Goal: Task Accomplishment & Management: Manage account settings

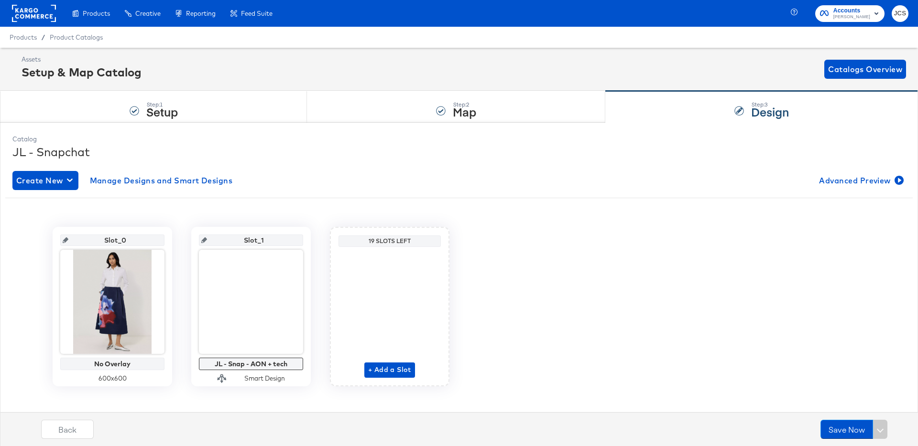
click at [46, 19] on rect at bounding box center [34, 13] width 44 height 17
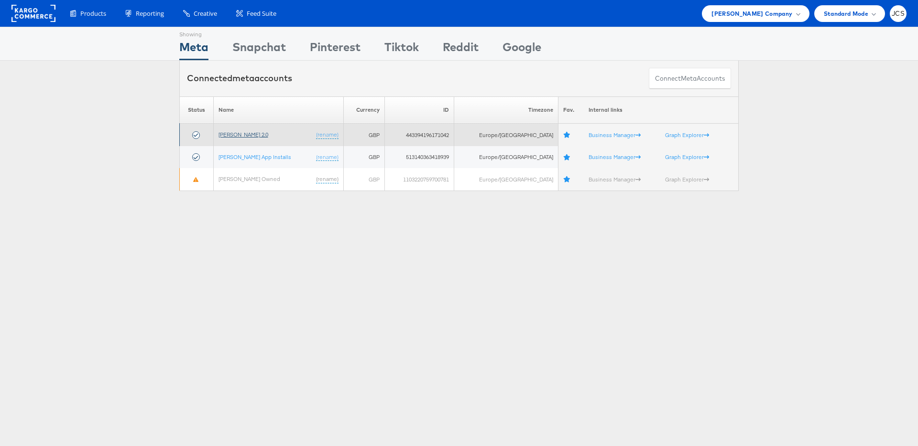
click at [229, 135] on link "[PERSON_NAME] 2.0" at bounding box center [243, 134] width 50 height 7
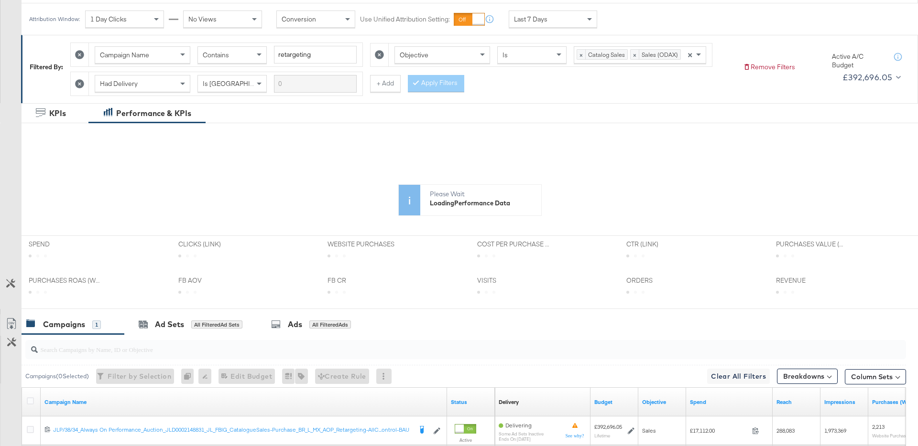
scroll to position [137, 0]
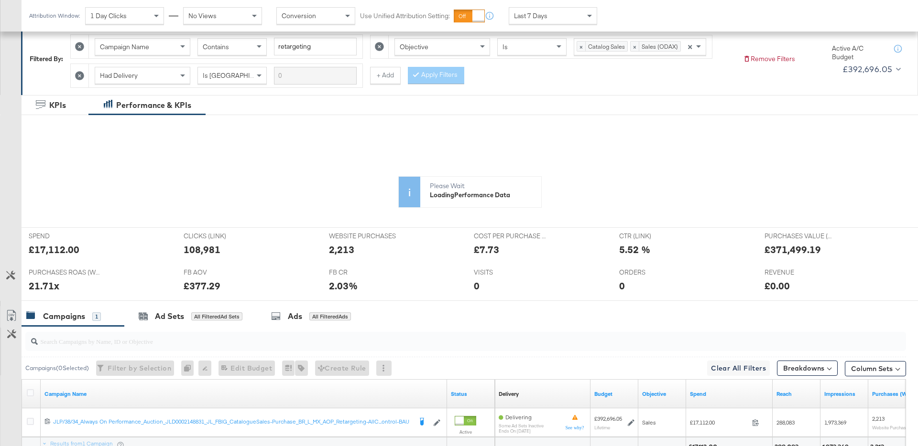
click at [550, 15] on div "Last 7 Days" at bounding box center [552, 16] width 87 height 16
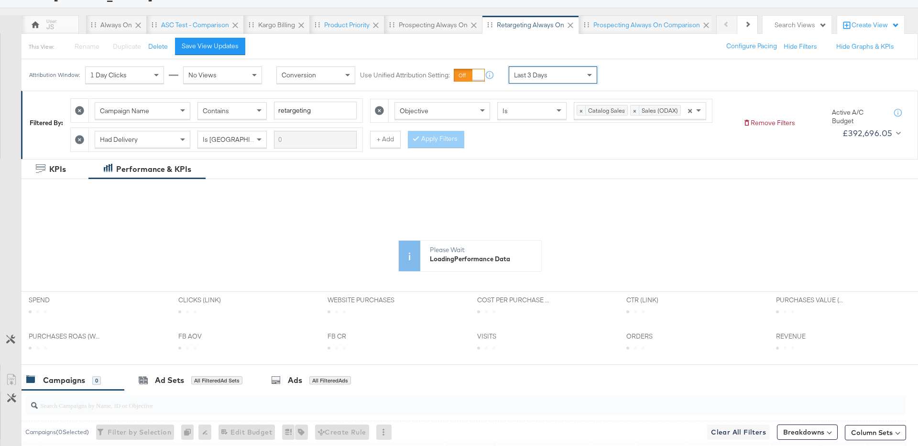
scroll to position [68, 0]
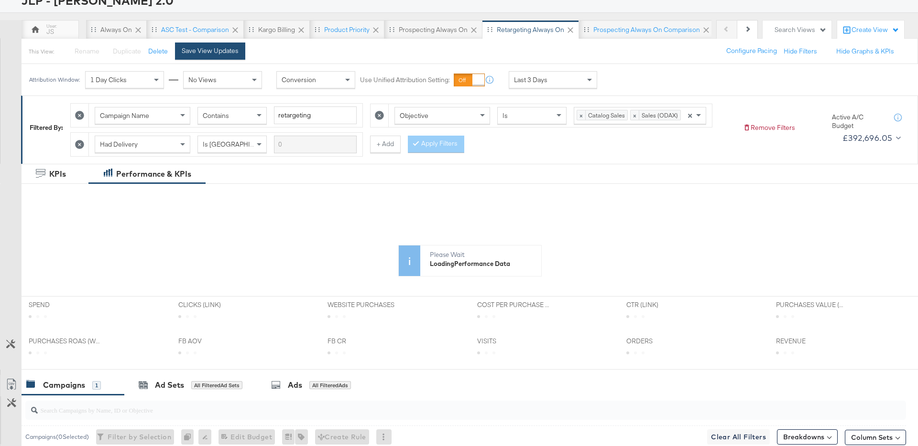
click at [233, 54] on div "Save View Updates" at bounding box center [210, 50] width 57 height 9
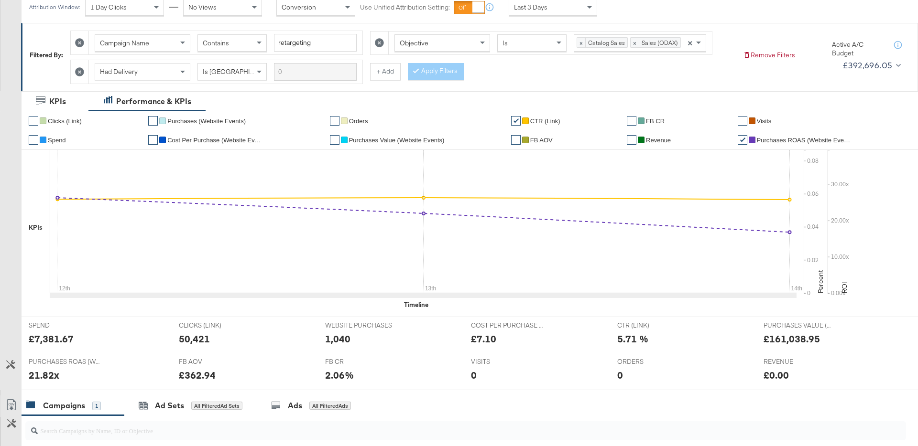
scroll to position [0, 0]
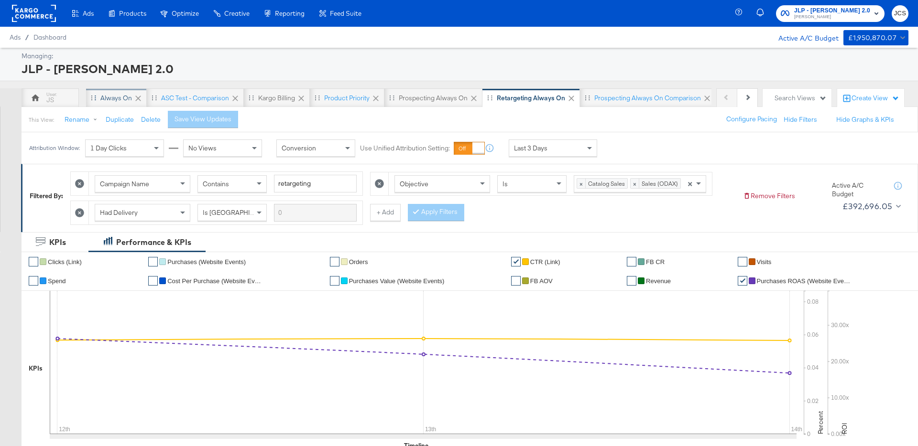
click at [118, 97] on div "Always On" at bounding box center [116, 98] width 32 height 9
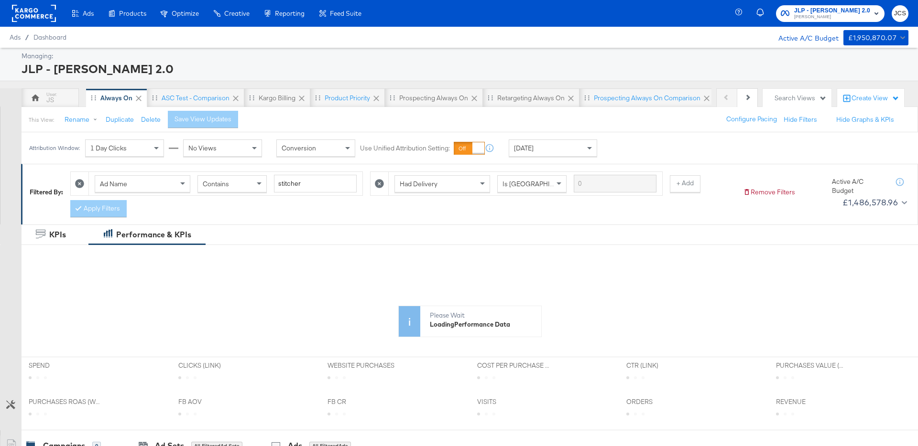
click at [526, 149] on span "Today" at bounding box center [524, 148] width 20 height 9
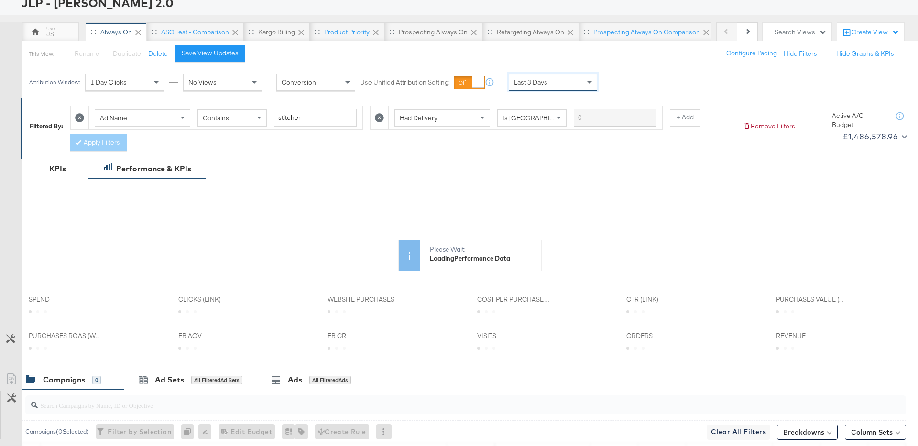
scroll to position [81, 0]
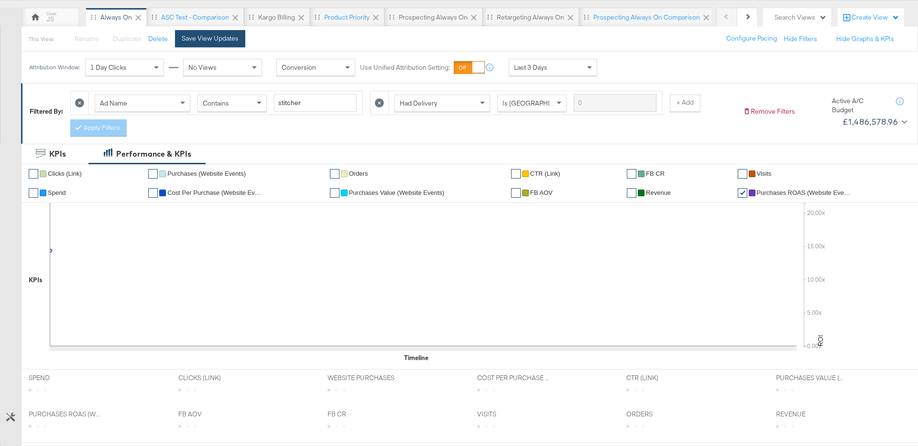
click at [209, 47] on button "Save View Updates" at bounding box center [210, 38] width 70 height 17
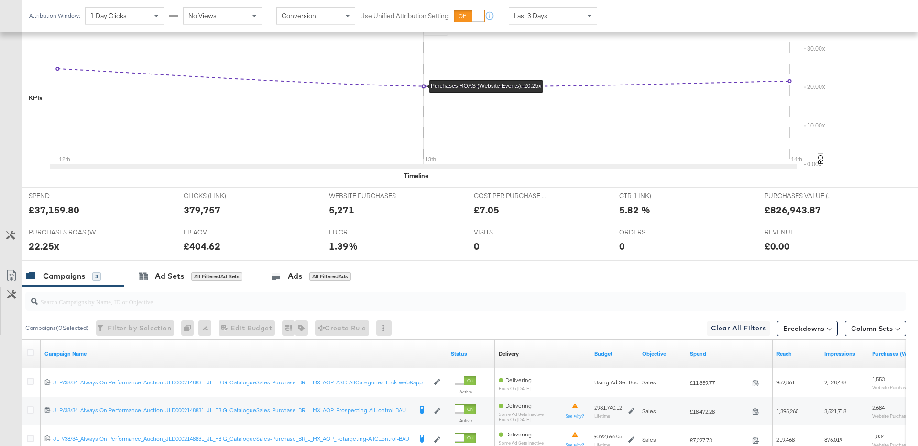
scroll to position [0, 0]
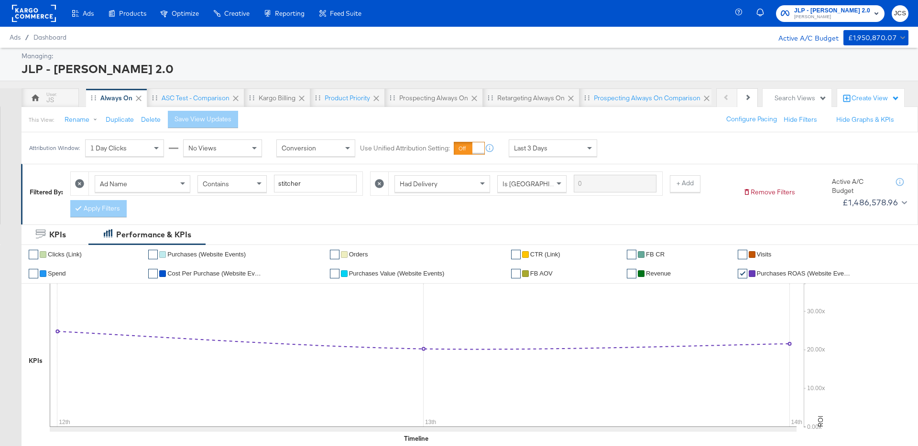
click at [533, 144] on span "Last 3 Days" at bounding box center [530, 148] width 33 height 9
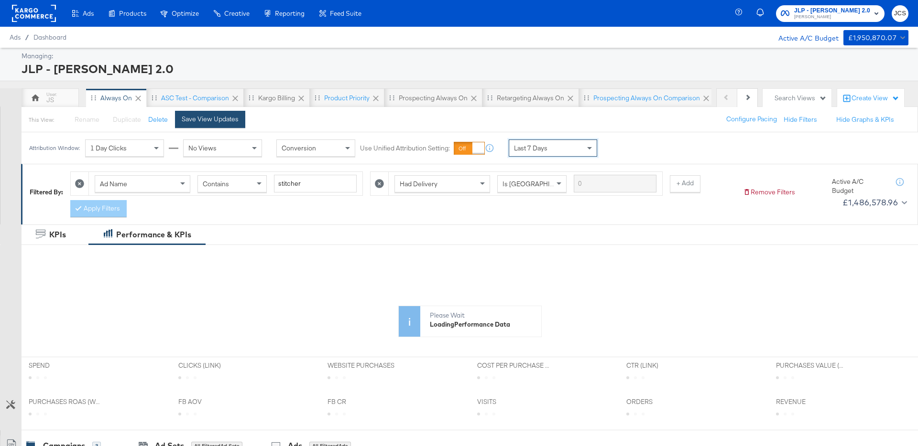
click at [231, 121] on div "Save View Updates" at bounding box center [210, 119] width 57 height 9
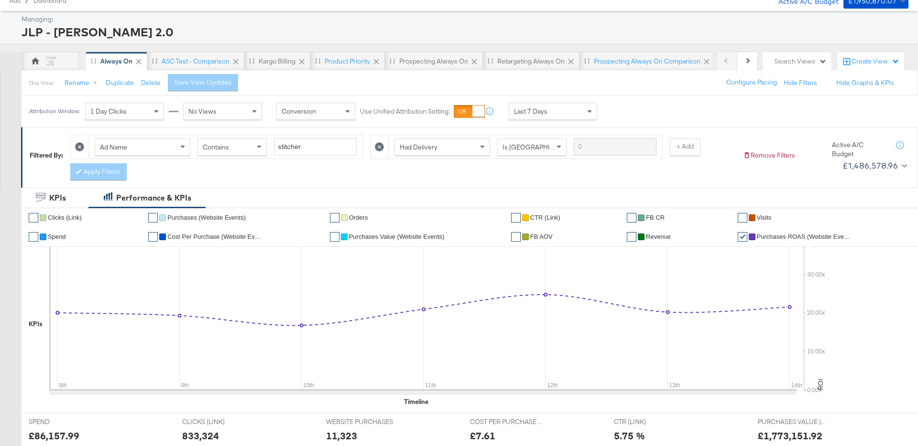
click at [481, 174] on div "Ad Name Contains stitcher Had Delivery Is Greater Than + Add Apply Filters" at bounding box center [402, 155] width 665 height 51
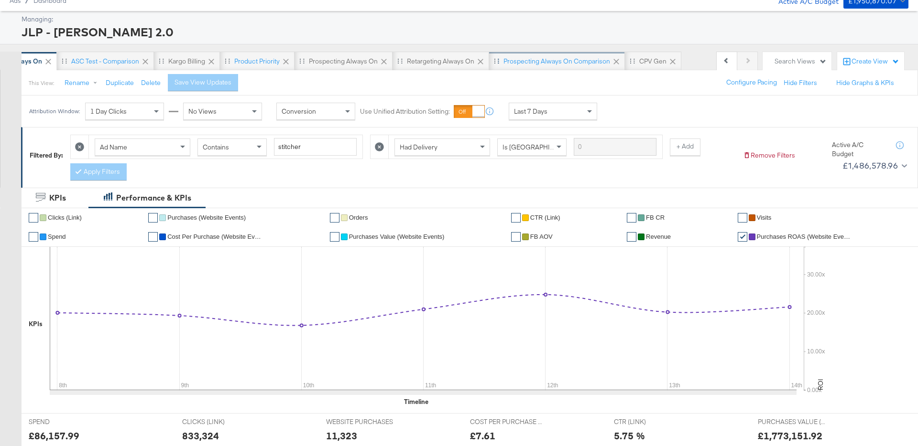
click at [645, 60] on div "CPV Gen" at bounding box center [652, 61] width 27 height 9
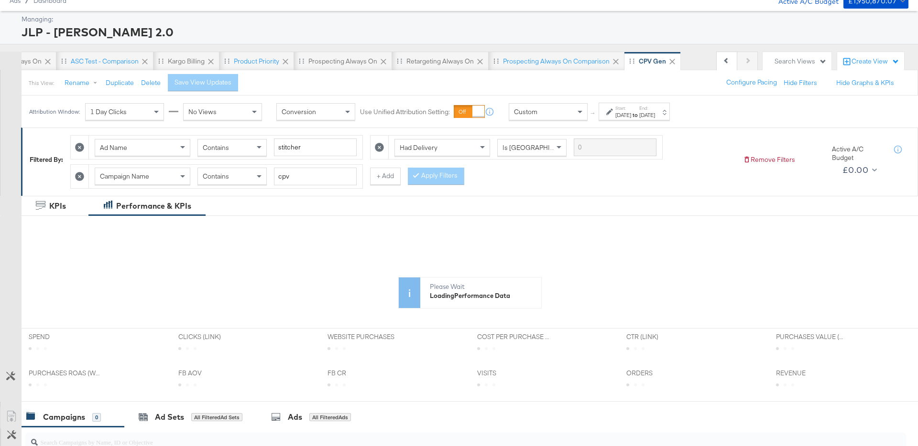
scroll to position [0, 90]
click at [782, 62] on div "Search Views" at bounding box center [800, 61] width 52 height 9
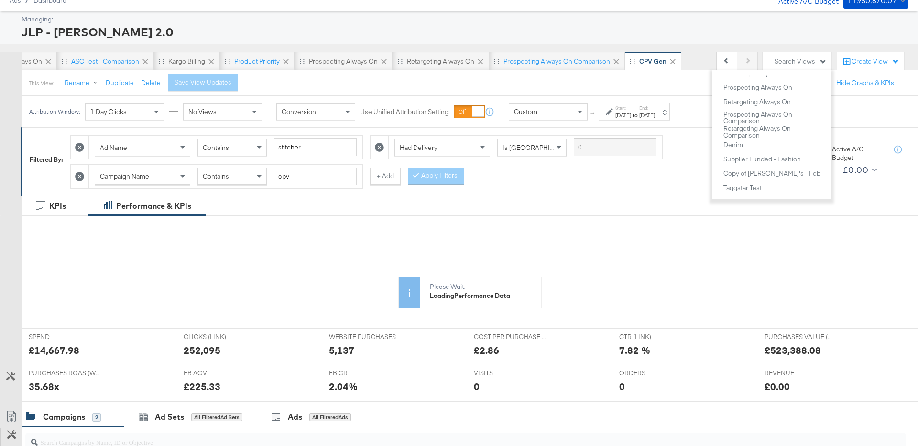
scroll to position [80, 0]
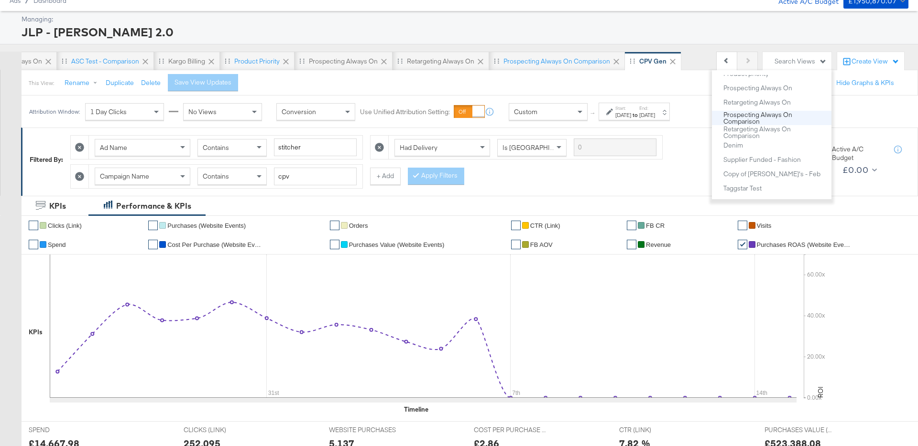
click at [758, 120] on div "Prospecting Always On Comparison" at bounding box center [775, 118] width 104 height 14
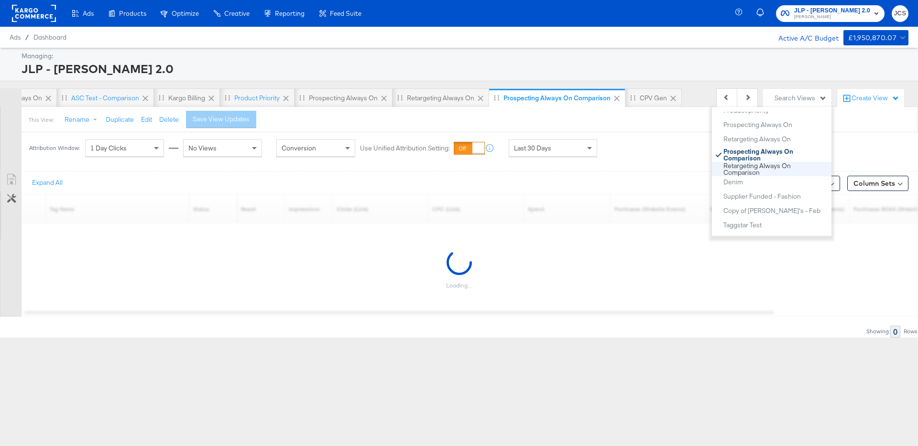
click at [742, 170] on div "Retargeting Always On Comparison" at bounding box center [775, 170] width 104 height 14
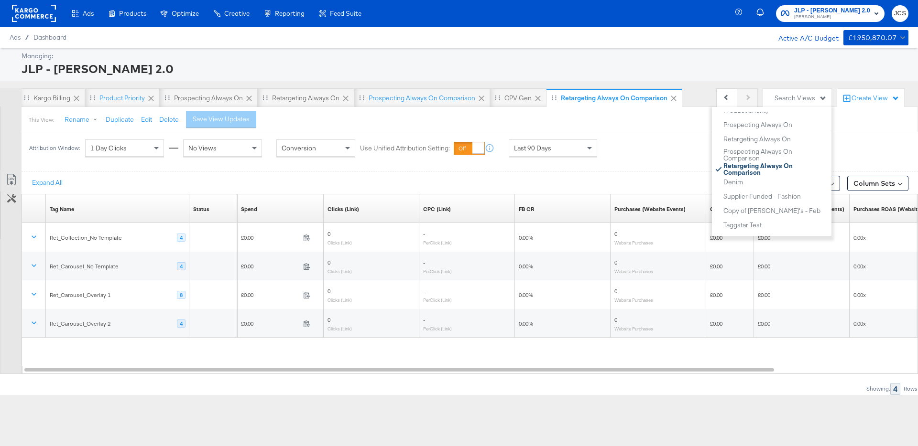
click at [307, 166] on div at bounding box center [459, 168] width 918 height 8
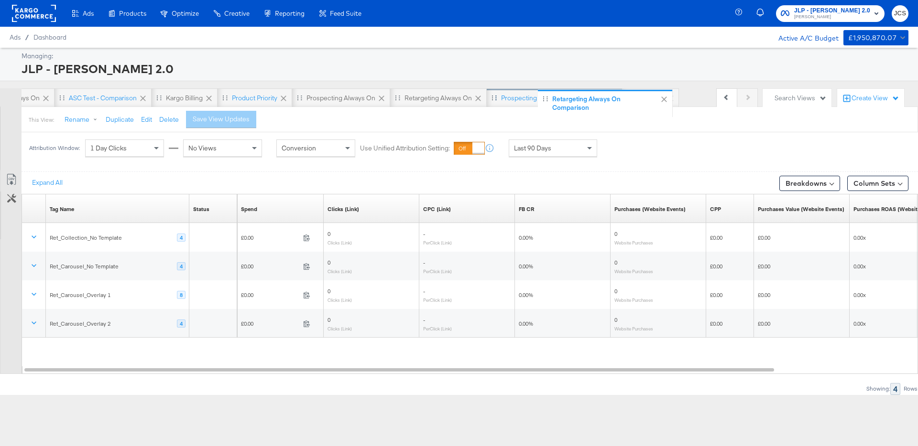
scroll to position [0, 90]
drag, startPoint x: 543, startPoint y: 98, endPoint x: 507, endPoint y: 99, distance: 36.8
click at [507, 99] on div "JS Always On ASC Test - comparison Kargo Billing Product priority Prospecting A…" at bounding box center [277, 97] width 690 height 19
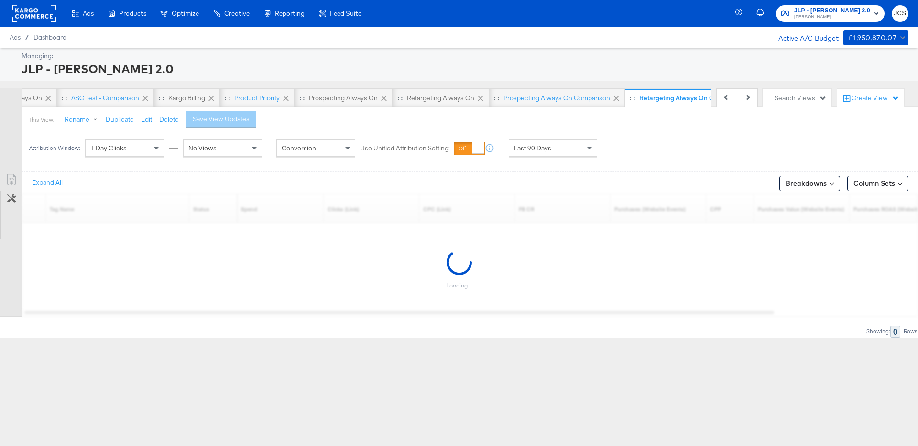
scroll to position [0, 225]
click at [640, 98] on div "CPV Gen" at bounding box center [653, 98] width 27 height 9
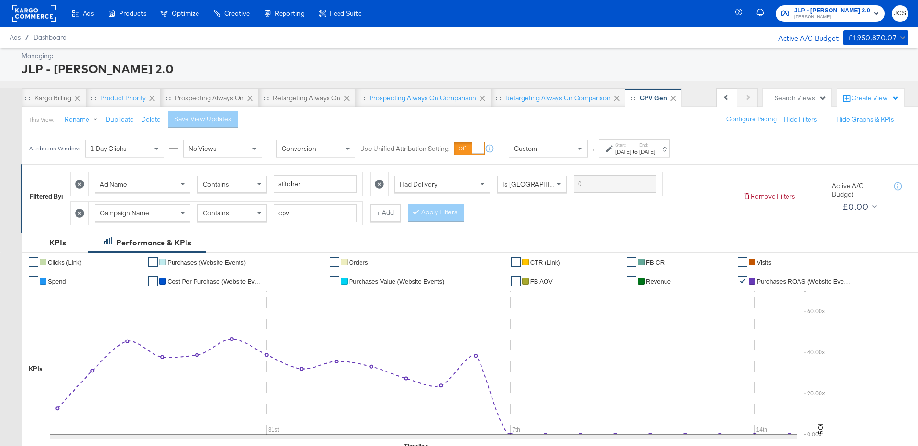
click at [587, 56] on div "Managing:" at bounding box center [464, 56] width 884 height 9
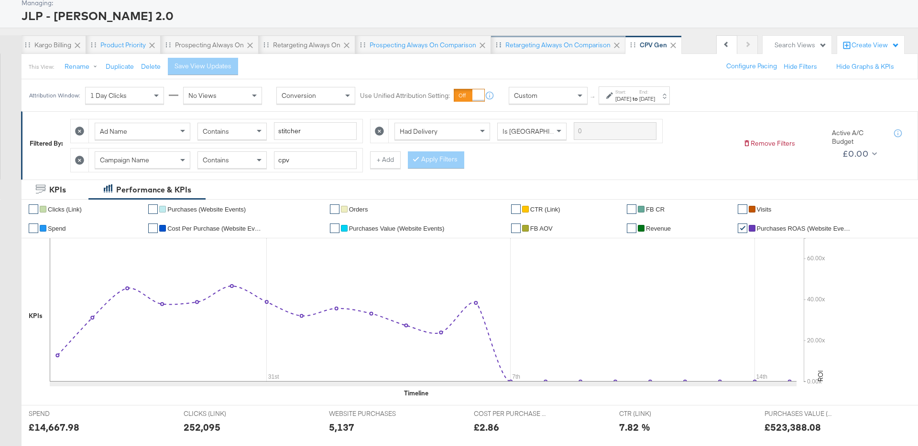
click at [559, 42] on div "Retargeting Always On Comparison" at bounding box center [557, 45] width 105 height 9
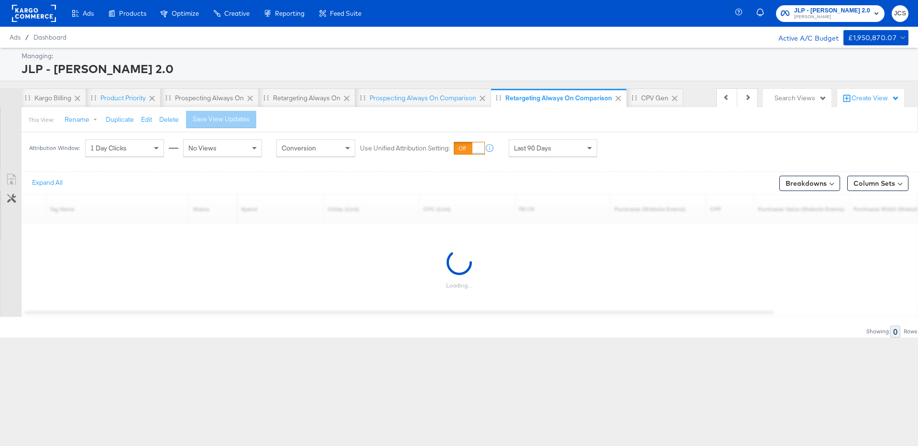
click at [542, 150] on span "Last 90 Days" at bounding box center [532, 148] width 37 height 9
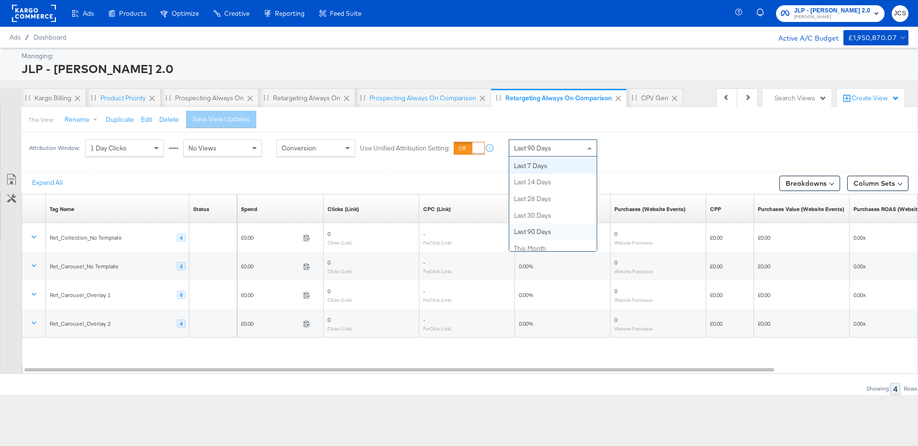
scroll to position [128, 0]
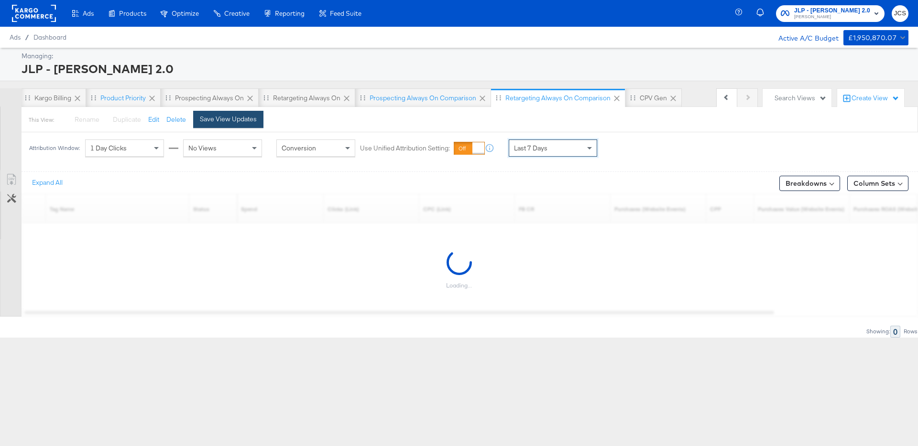
click at [253, 124] on button "Save View Updates" at bounding box center [228, 119] width 70 height 17
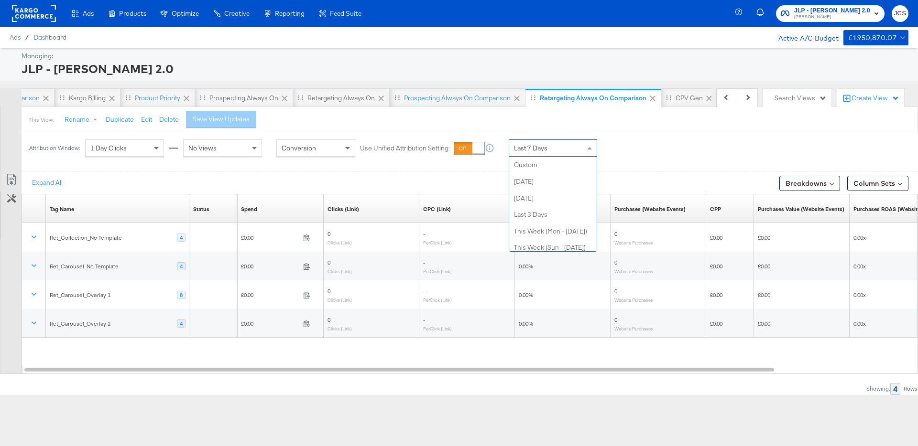
click at [541, 144] on span "Last 7 Days" at bounding box center [530, 148] width 33 height 9
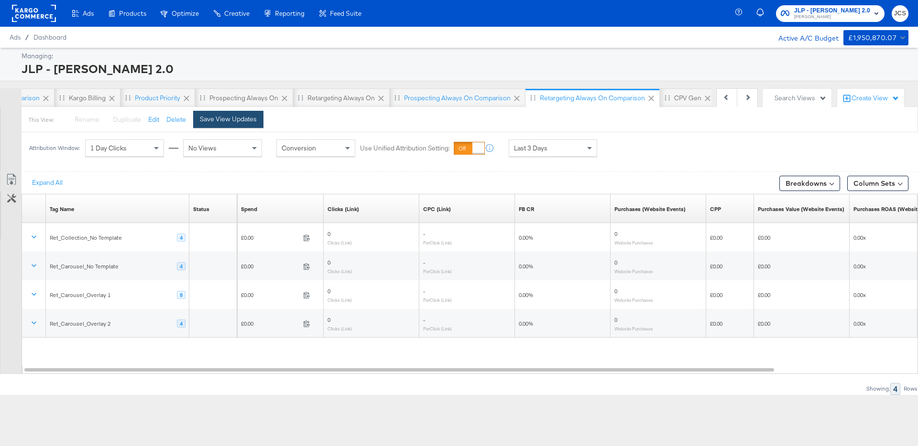
click at [235, 120] on div "Save View Updates" at bounding box center [228, 119] width 57 height 9
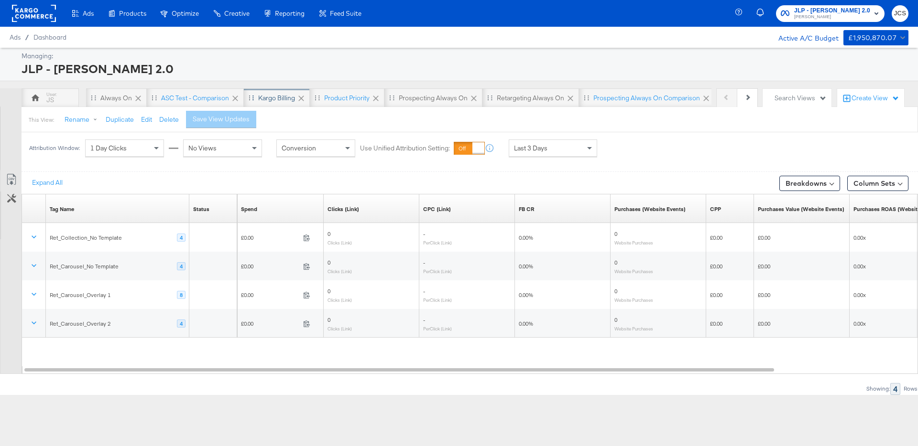
click at [273, 95] on div "Kargo Billing" at bounding box center [276, 98] width 37 height 9
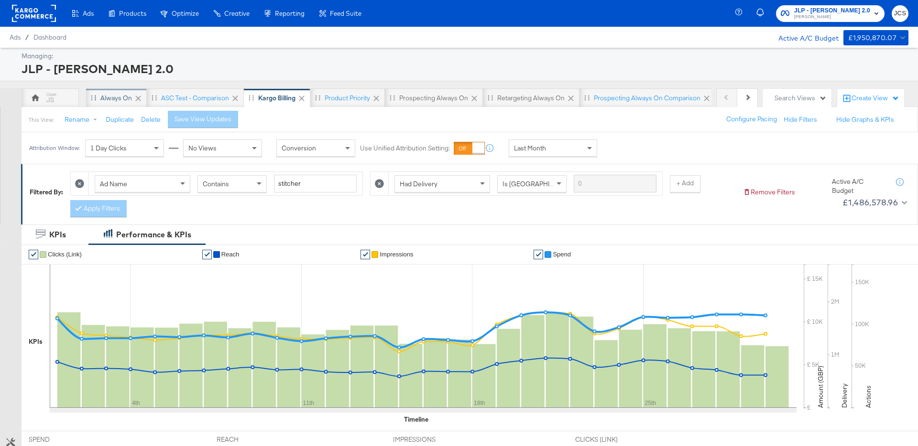
click at [118, 95] on div "Always On" at bounding box center [116, 98] width 32 height 9
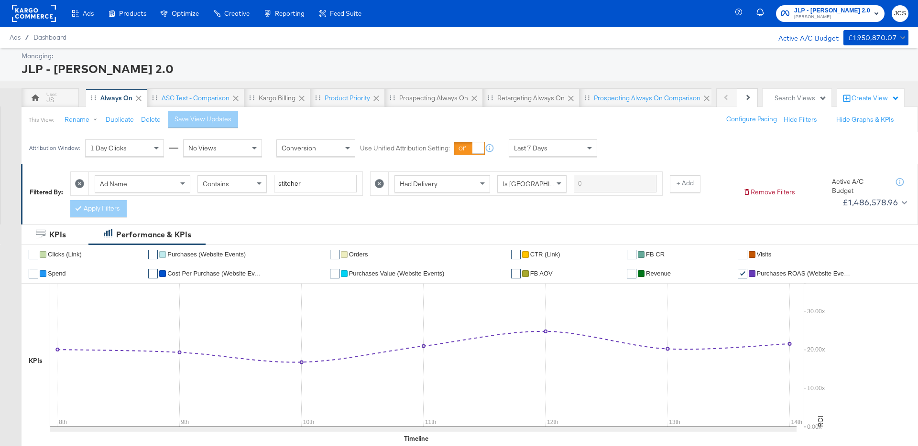
click at [529, 153] on div "Last 7 Days" at bounding box center [552, 148] width 87 height 16
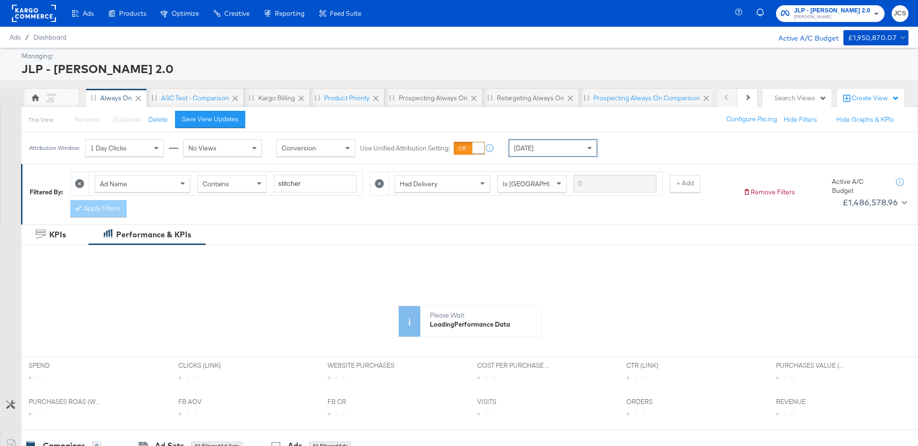
click at [233, 129] on div "This View: Rename Please save your changes before renaming this view Duplicate …" at bounding box center [469, 120] width 897 height 26
click at [235, 124] on button "Save View Updates" at bounding box center [210, 119] width 70 height 17
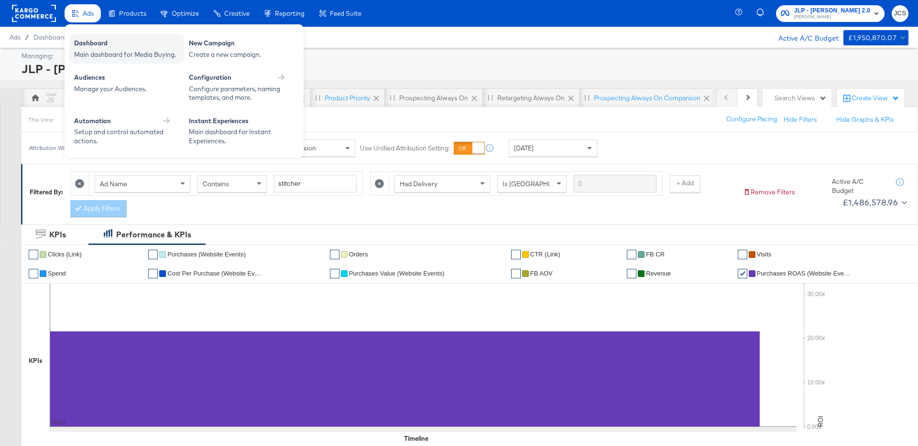
click at [85, 46] on div "Dashboard" at bounding box center [126, 44] width 105 height 11
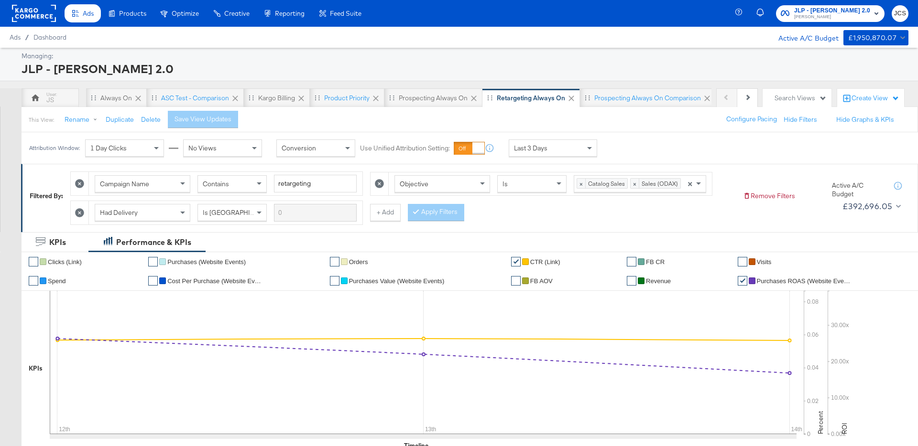
click at [26, 11] on rect at bounding box center [34, 13] width 44 height 17
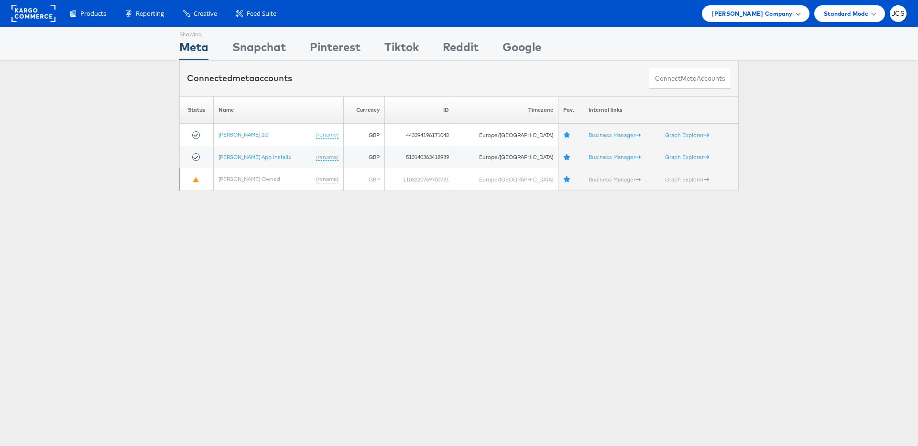
click at [745, 9] on span "John Lewis Company" at bounding box center [751, 14] width 81 height 10
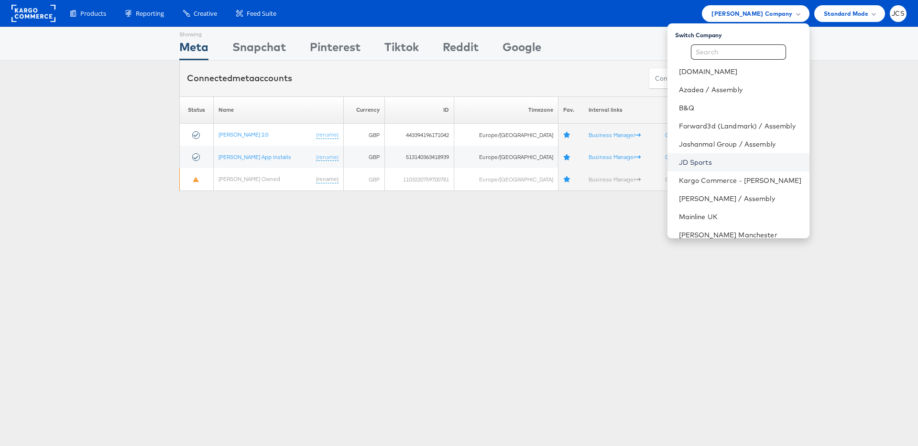
click at [681, 162] on link "JD Sports" at bounding box center [740, 163] width 123 height 10
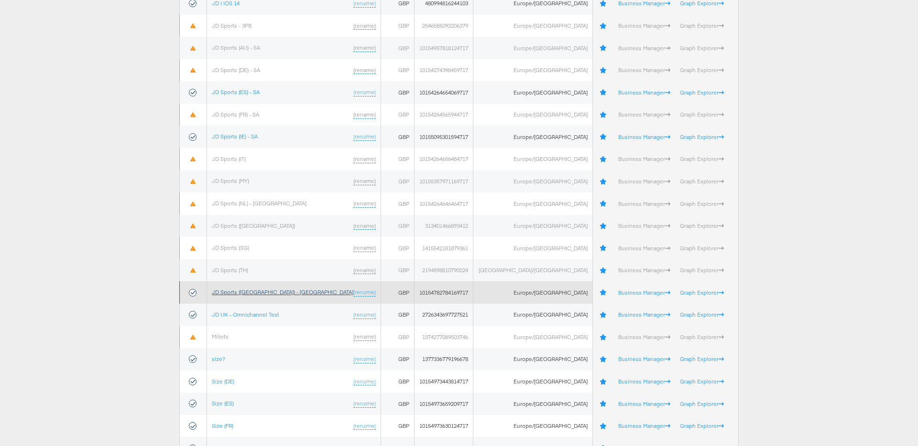
scroll to position [277, 0]
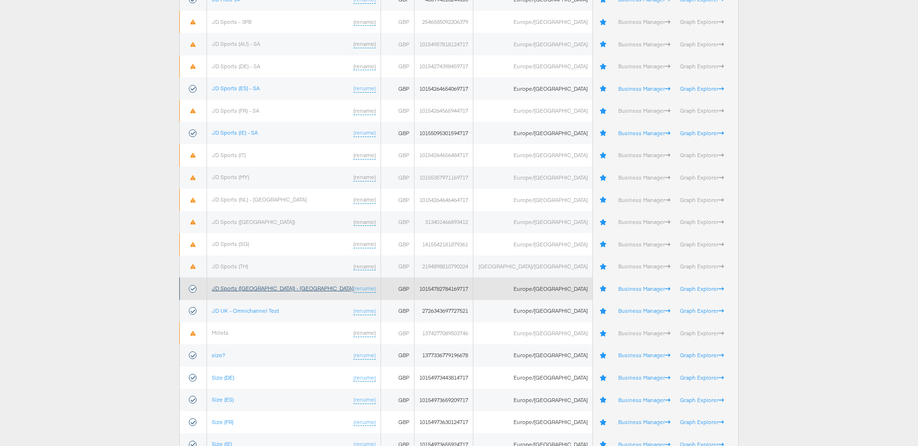
click at [242, 291] on link "JD Sports ([GEOGRAPHIC_DATA]) - [GEOGRAPHIC_DATA]" at bounding box center [282, 288] width 141 height 7
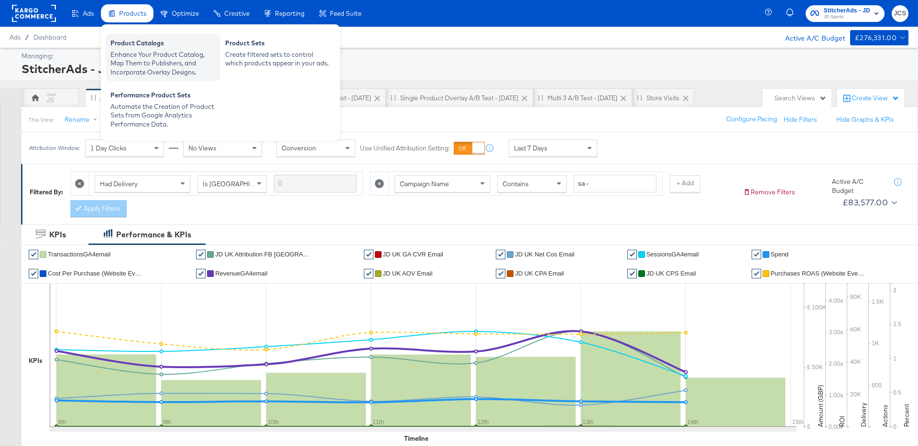
click at [140, 44] on div "Product Catalogs" at bounding box center [162, 44] width 105 height 11
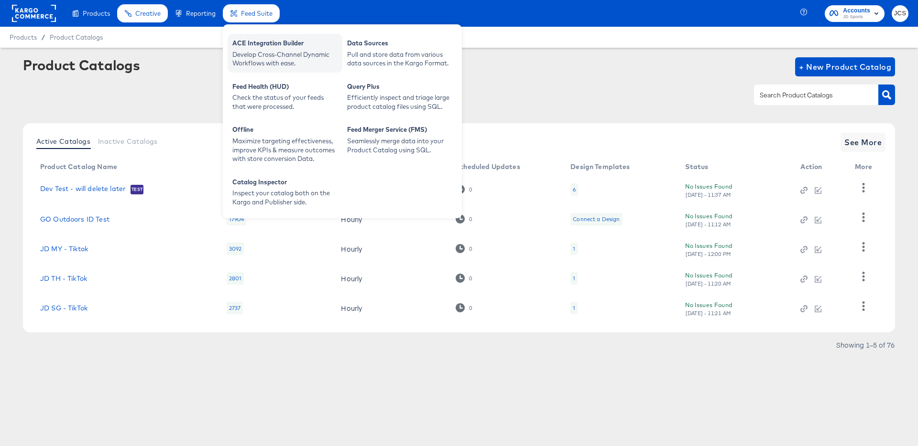
click at [245, 51] on div "Develop Cross-Channel Dynamic Workflows with ease." at bounding box center [284, 59] width 105 height 18
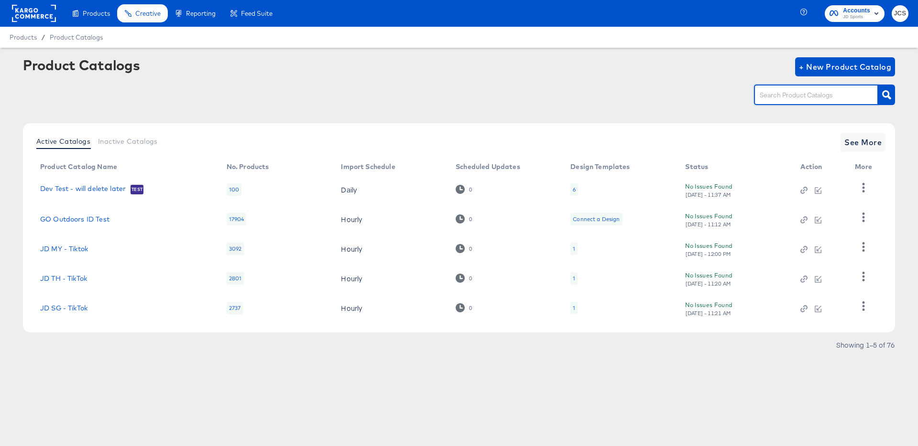
click at [803, 98] on input "text" at bounding box center [809, 95] width 102 height 11
type input "ie"
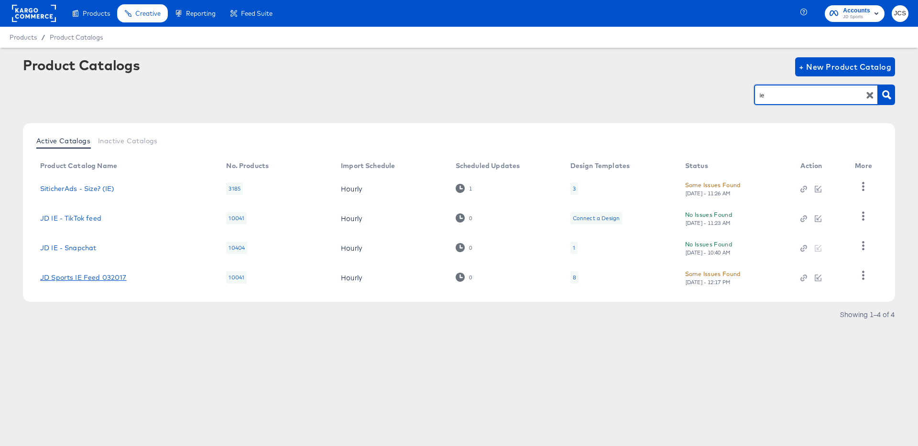
click at [109, 277] on link "JD Sports IE Feed 032017" at bounding box center [83, 278] width 87 height 8
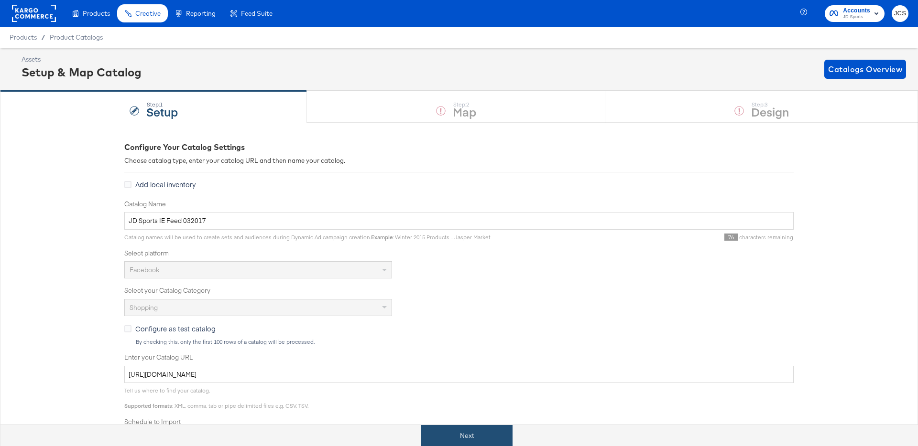
click at [489, 430] on button "Next" at bounding box center [466, 436] width 91 height 22
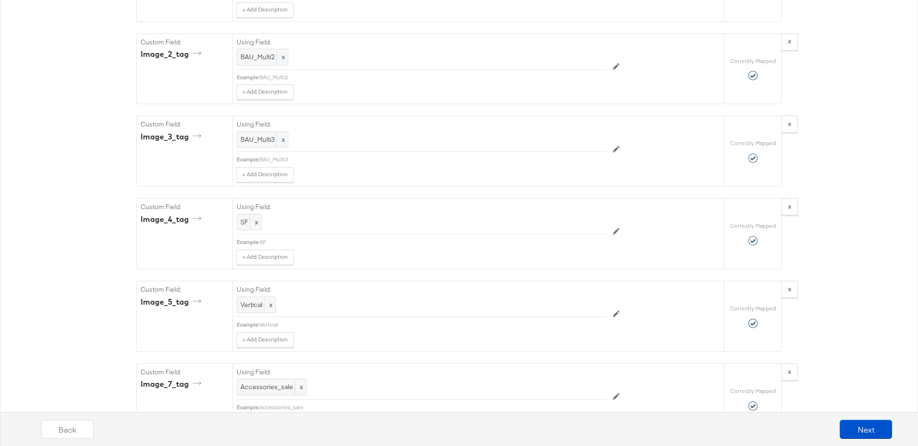
scroll to position [5698, 0]
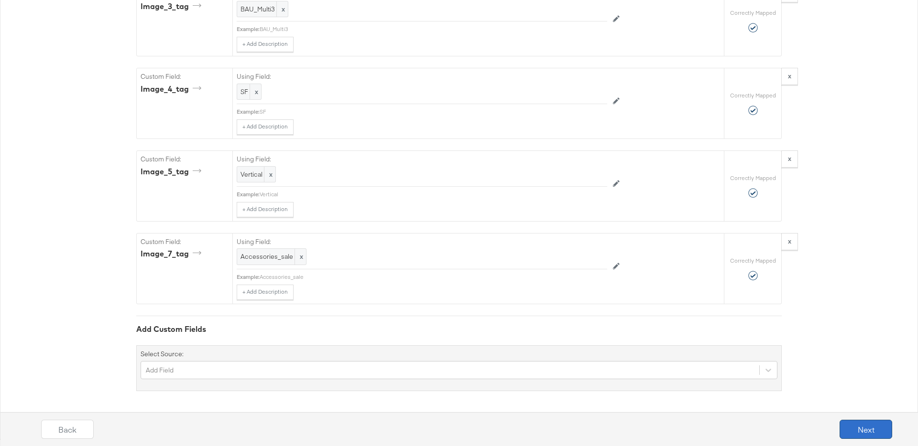
click at [847, 429] on button "Next" at bounding box center [865, 429] width 53 height 19
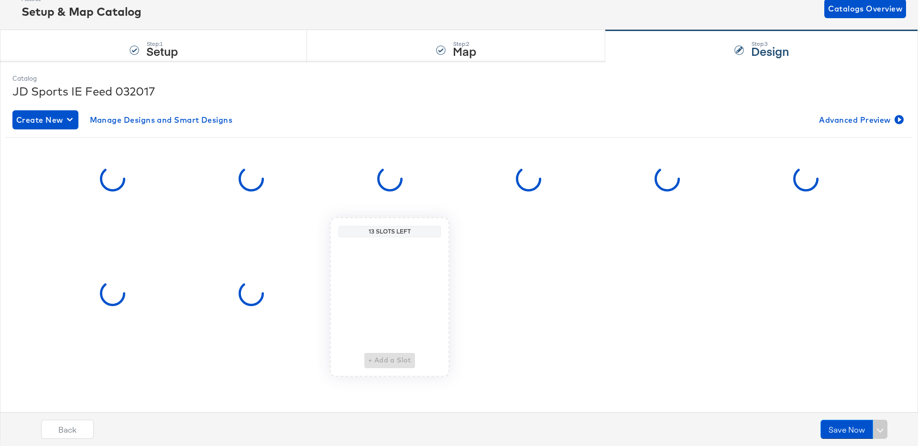
scroll to position [0, 0]
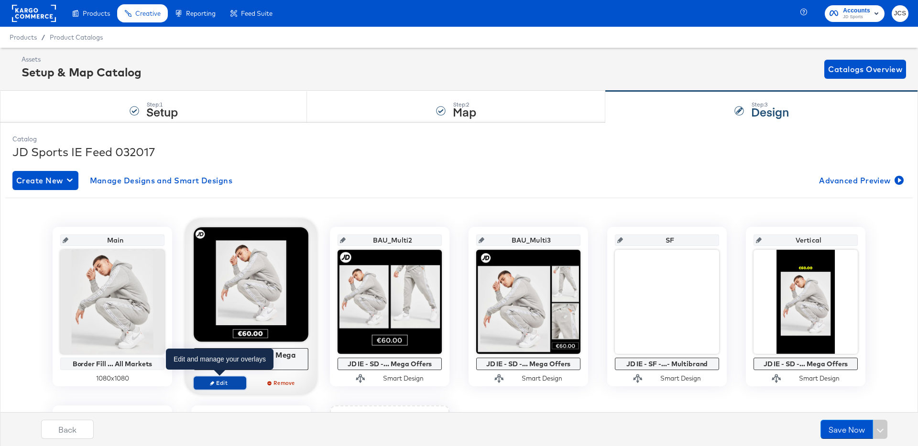
click at [225, 381] on span "Edit" at bounding box center [220, 383] width 44 height 7
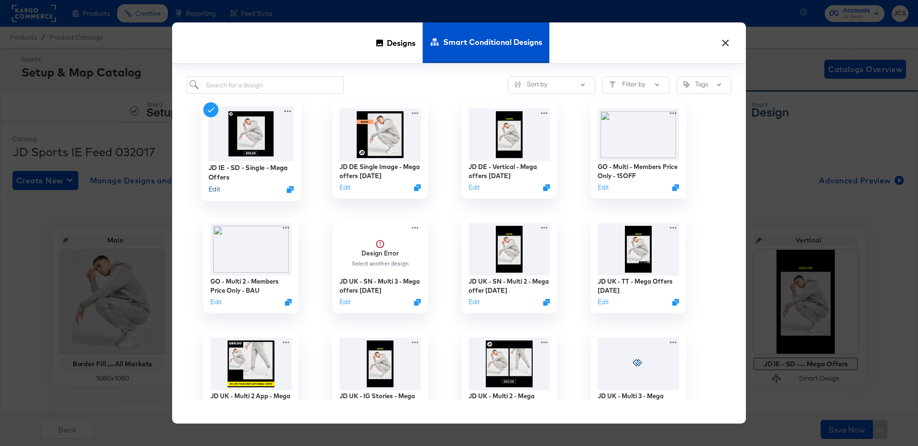
click at [215, 189] on button "Edit" at bounding box center [213, 189] width 11 height 9
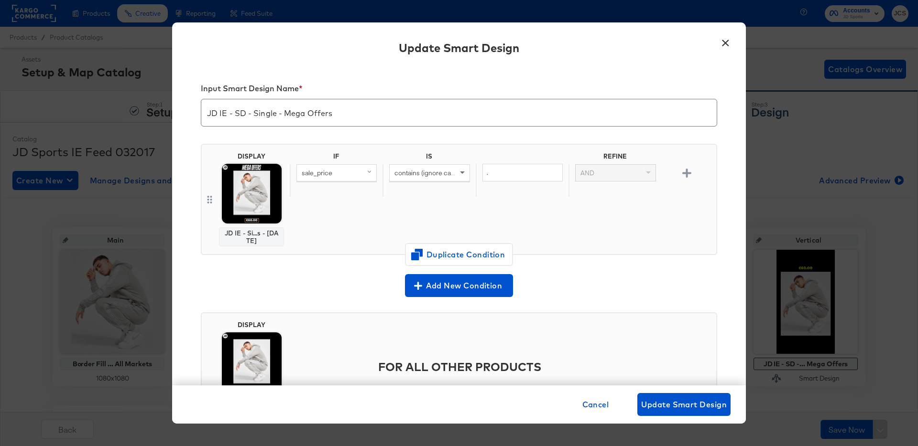
click at [726, 46] on button "×" at bounding box center [725, 40] width 17 height 17
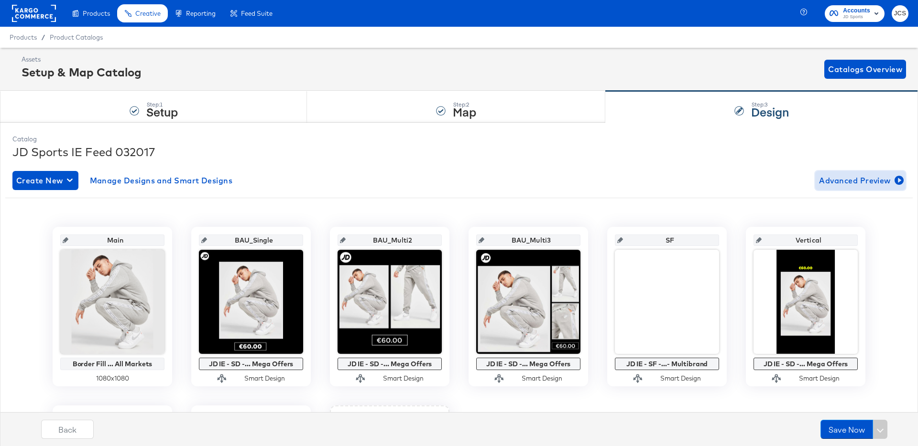
click at [848, 177] on span "Advanced Preview" at bounding box center [860, 180] width 83 height 13
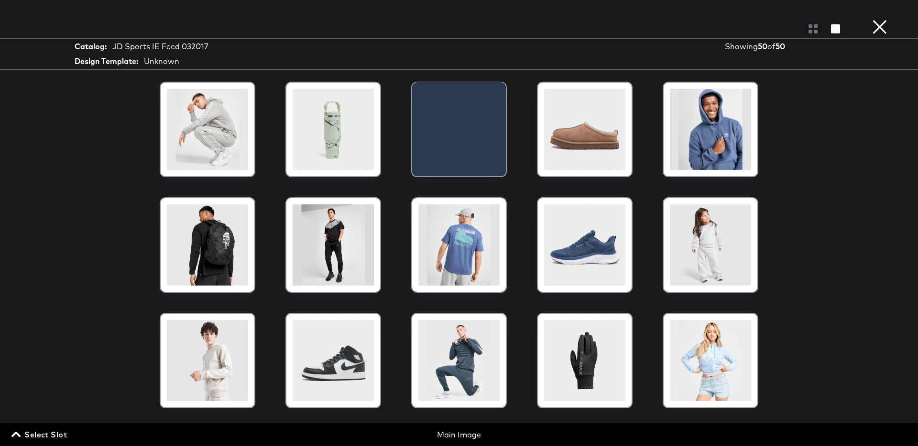
click at [53, 435] on span "Select Slot" at bounding box center [40, 434] width 54 height 13
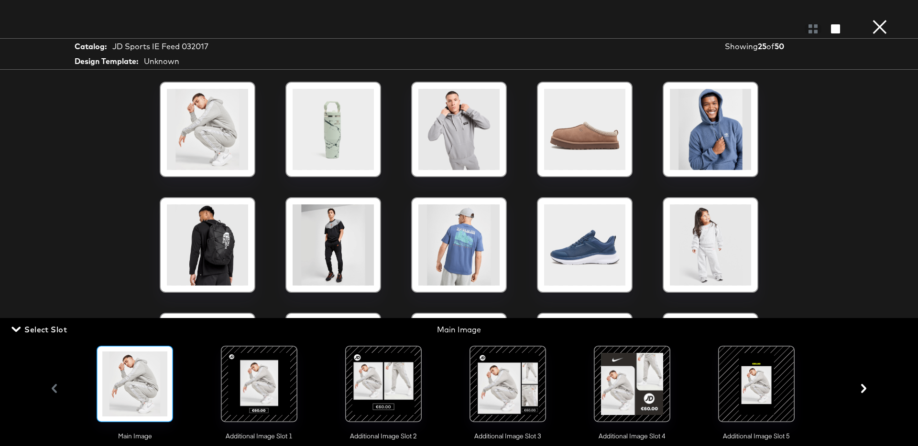
click at [267, 391] on div at bounding box center [259, 384] width 65 height 65
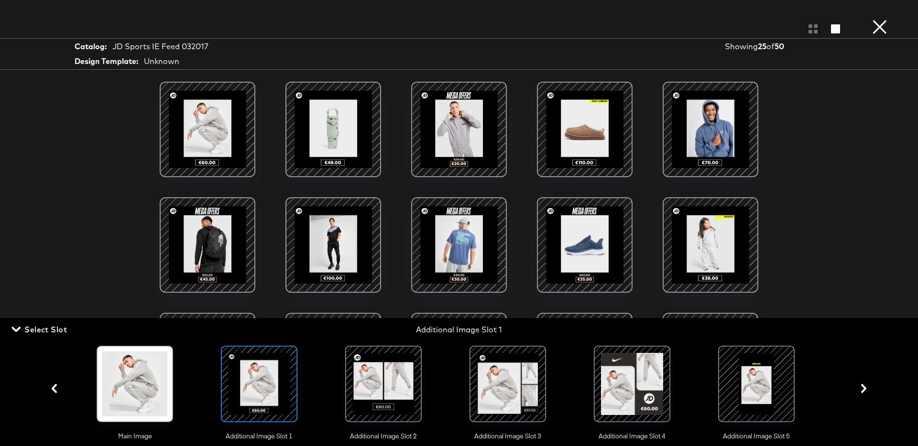
click at [48, 334] on span "Select Slot" at bounding box center [40, 329] width 54 height 13
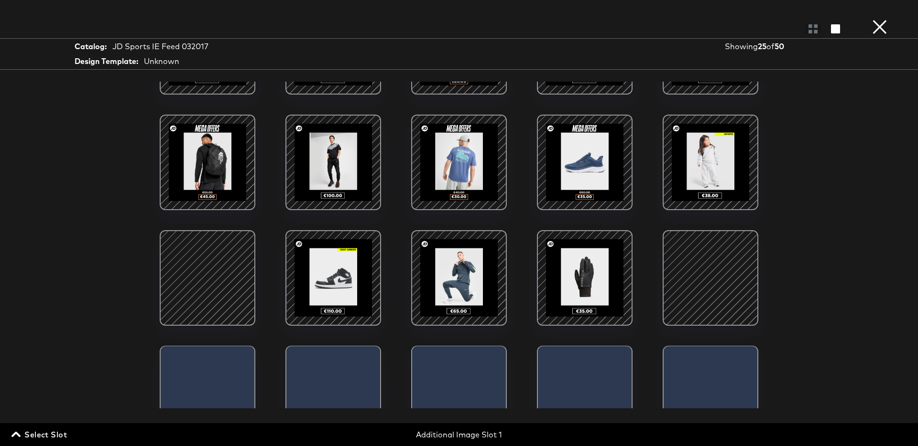
scroll to position [83, 0]
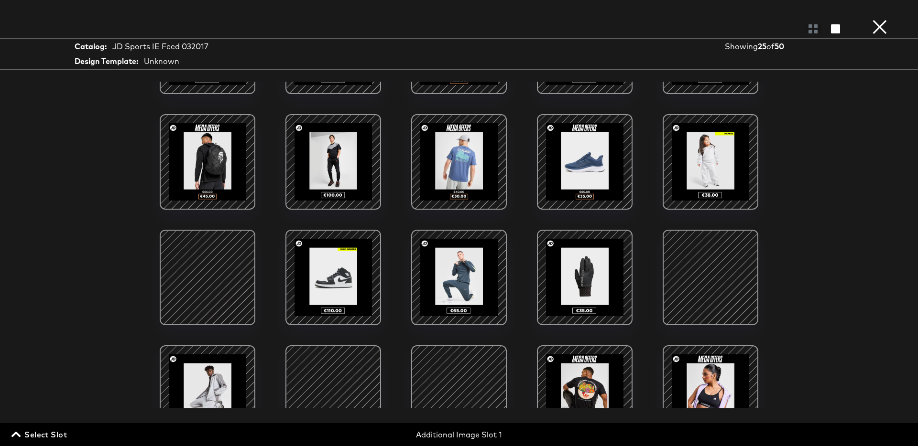
click at [720, 291] on div at bounding box center [710, 277] width 81 height 81
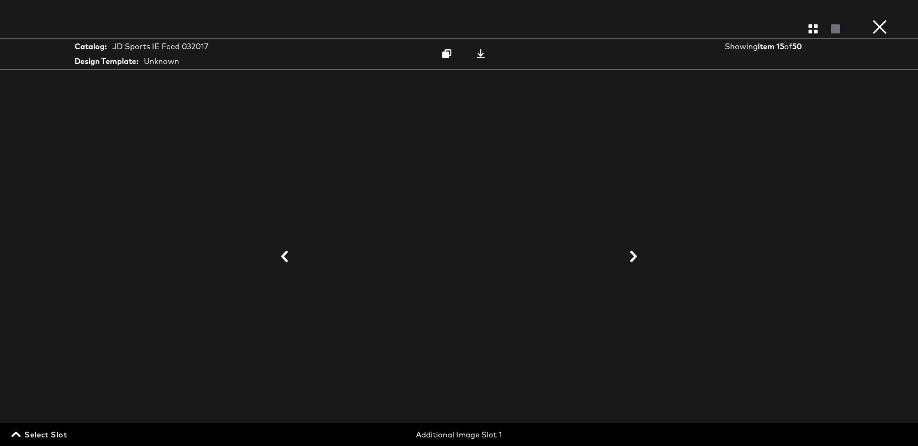
click at [36, 438] on span "Select Slot" at bounding box center [40, 434] width 54 height 13
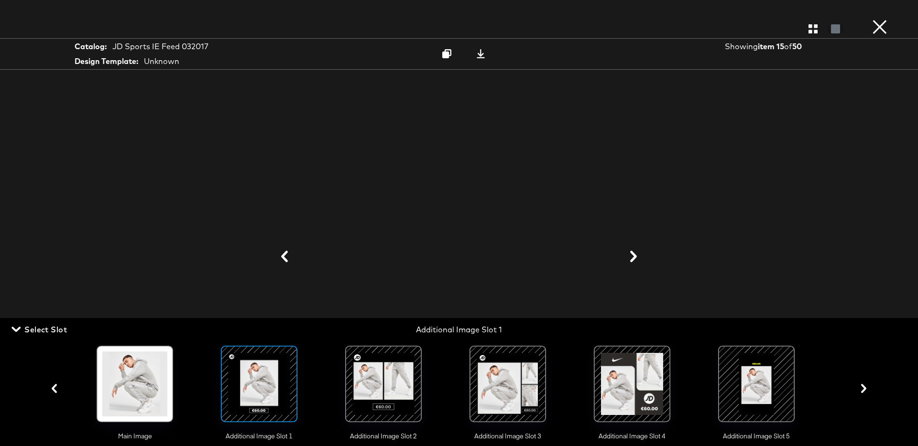
click at [379, 386] on div at bounding box center [383, 384] width 65 height 65
click at [45, 331] on span "Select Slot" at bounding box center [40, 329] width 54 height 13
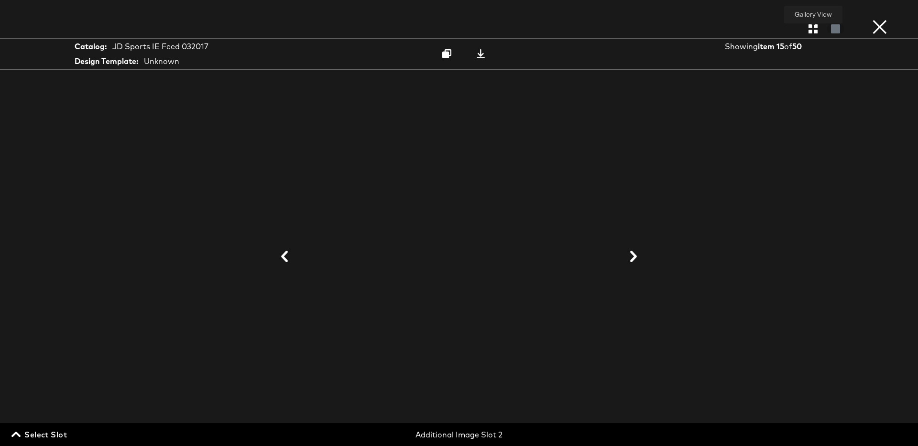
click at [815, 31] on icon "button" at bounding box center [812, 28] width 9 height 9
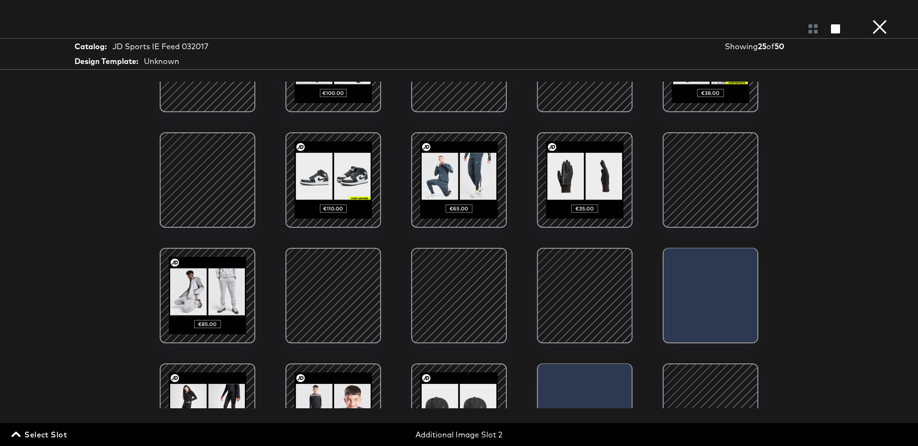
scroll to position [199, 0]
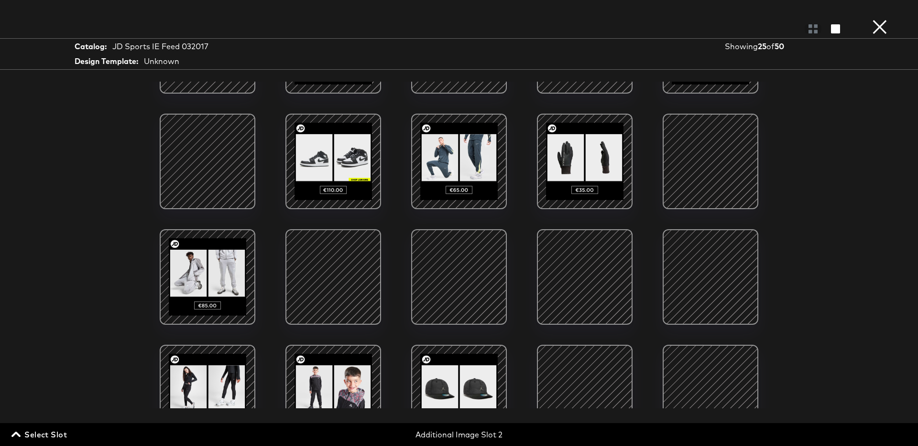
click at [53, 431] on span "Select Slot" at bounding box center [40, 434] width 54 height 13
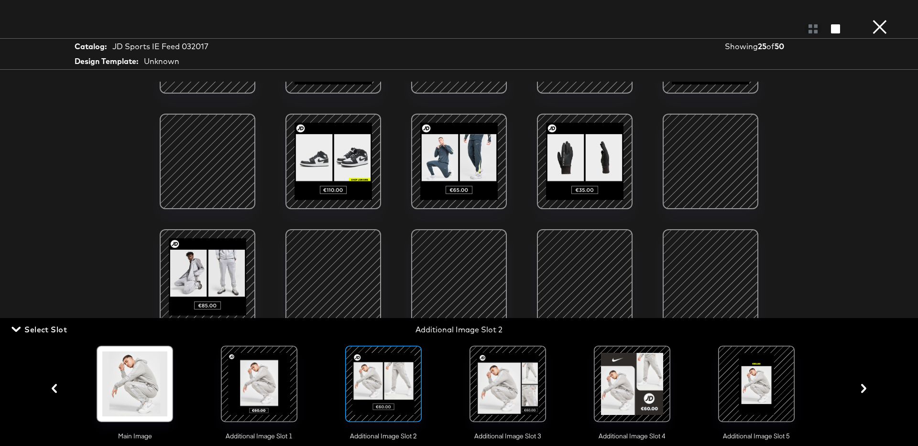
click at [492, 390] on div at bounding box center [507, 384] width 65 height 65
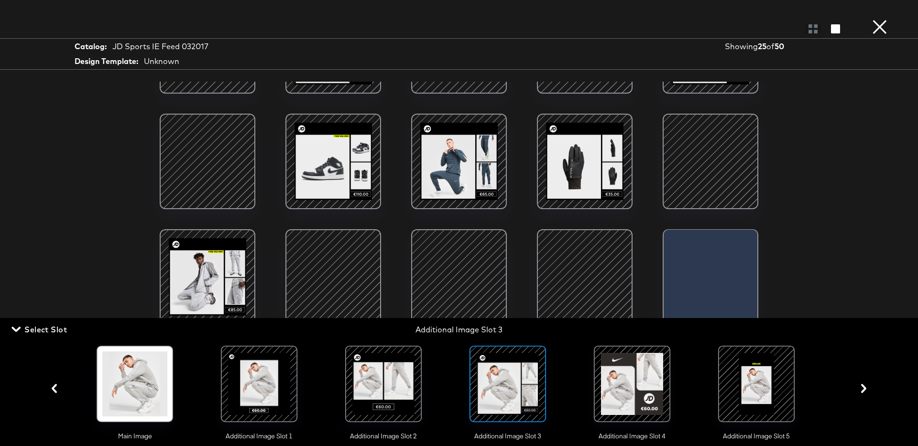
click at [52, 332] on span "Select Slot" at bounding box center [40, 329] width 54 height 13
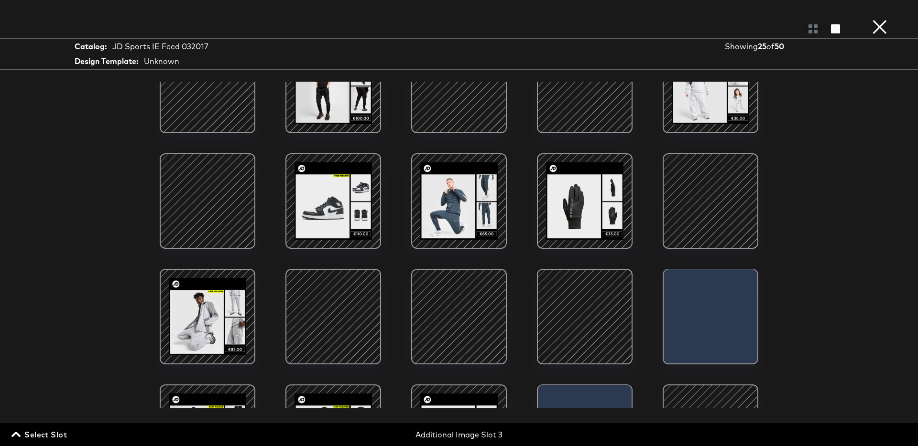
scroll to position [148, 0]
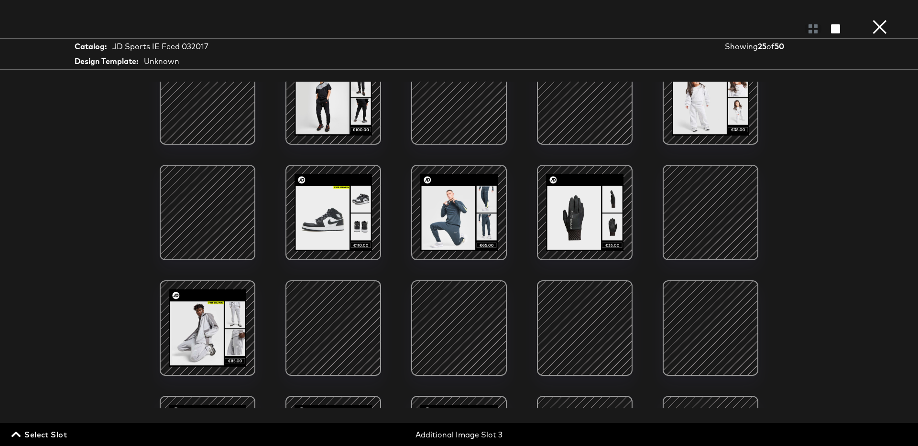
click at [613, 333] on div at bounding box center [584, 328] width 81 height 81
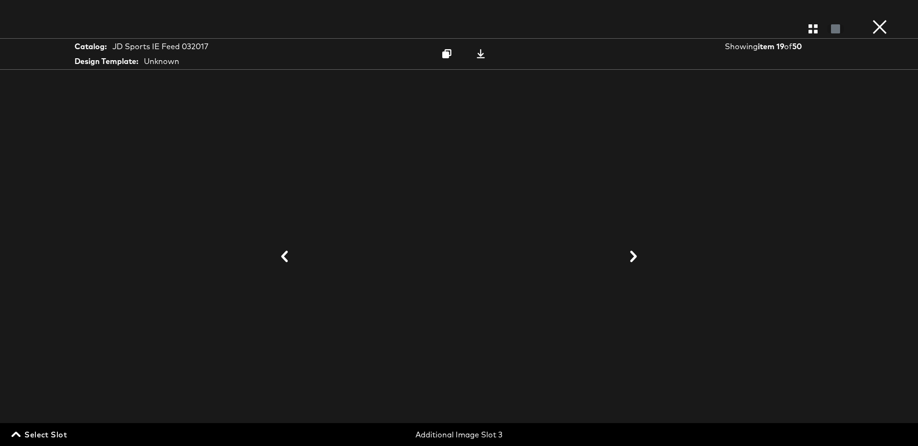
click at [51, 434] on span "Select Slot" at bounding box center [40, 434] width 54 height 13
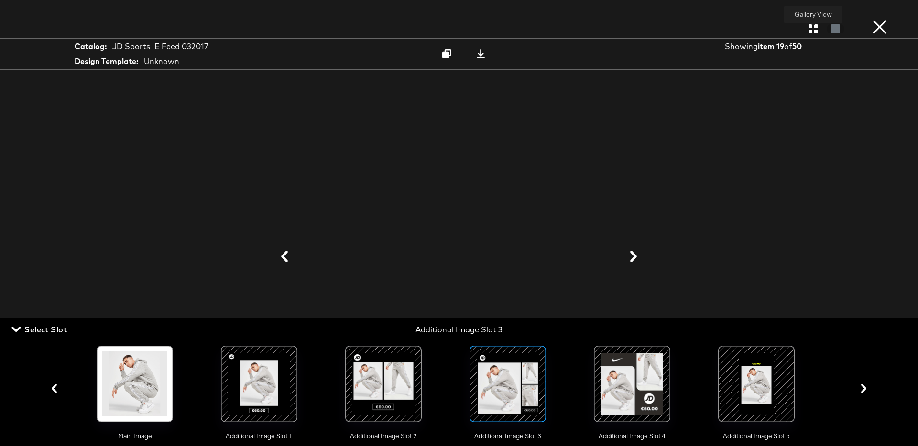
click at [820, 31] on button "button" at bounding box center [812, 28] width 17 height 9
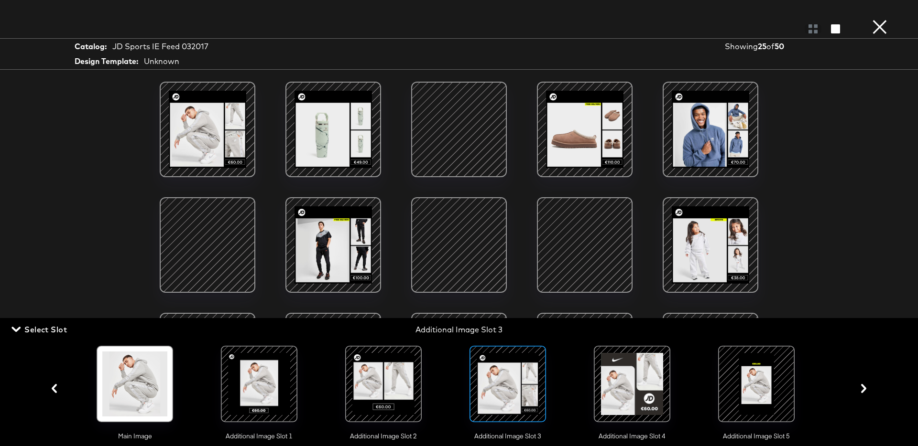
click at [39, 328] on span "Select Slot" at bounding box center [40, 329] width 54 height 13
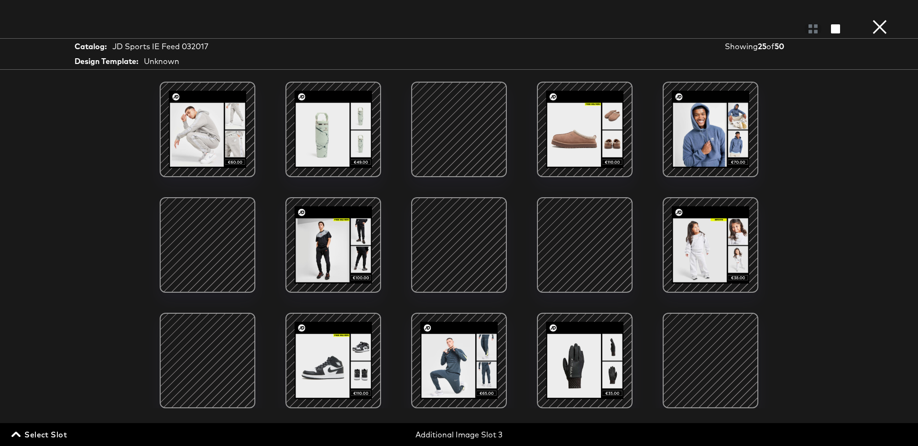
scroll to position [0, 0]
click at [54, 436] on span "Select Slot" at bounding box center [40, 434] width 54 height 13
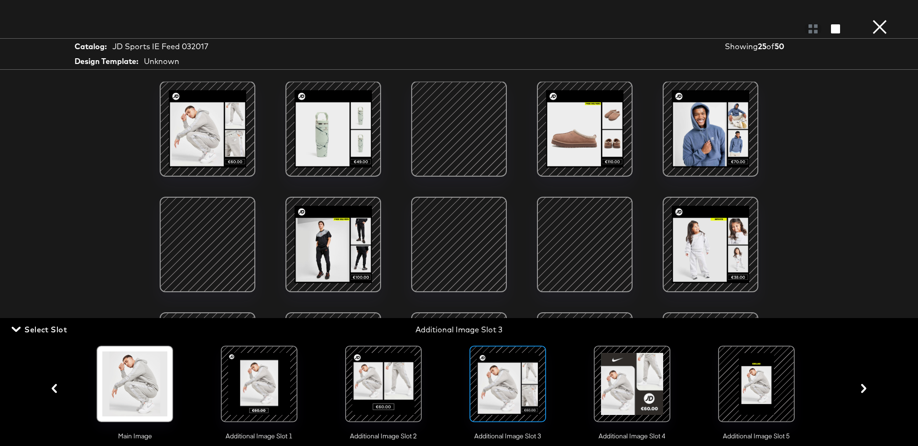
click at [740, 388] on div at bounding box center [756, 384] width 65 height 65
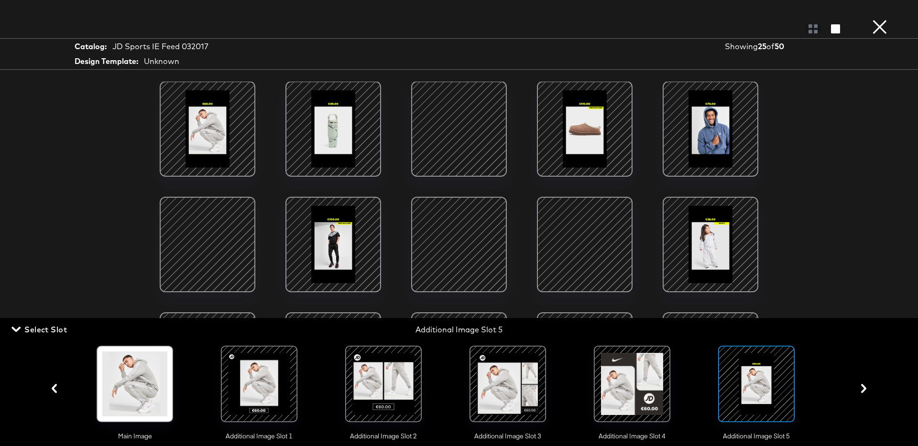
click at [51, 329] on span "Select Slot" at bounding box center [40, 329] width 54 height 13
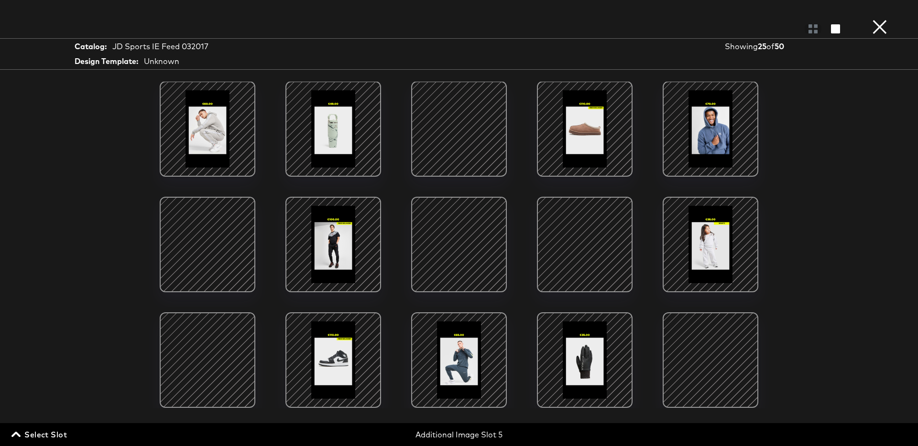
click at [575, 247] on div at bounding box center [584, 244] width 81 height 81
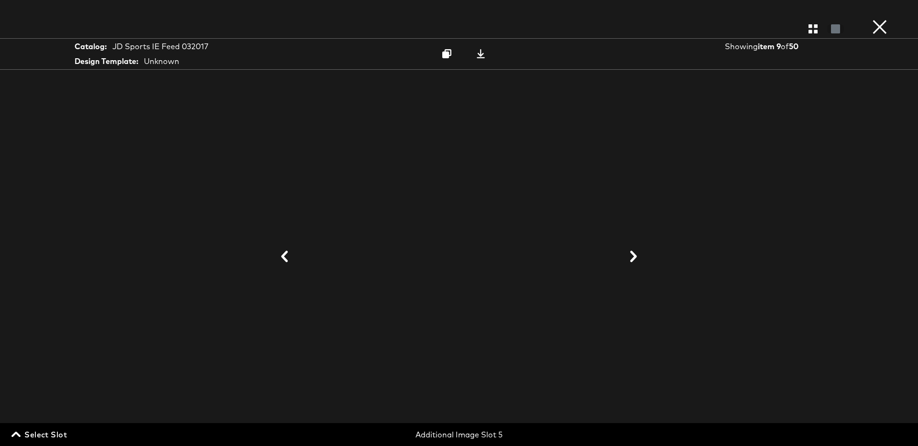
click at [879, 19] on button "×" at bounding box center [879, 9] width 19 height 19
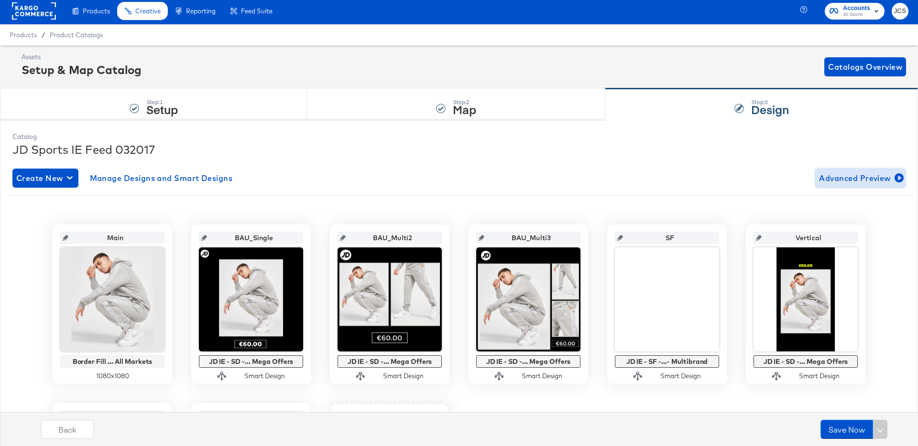
click at [844, 182] on span "Advanced Preview" at bounding box center [860, 178] width 83 height 13
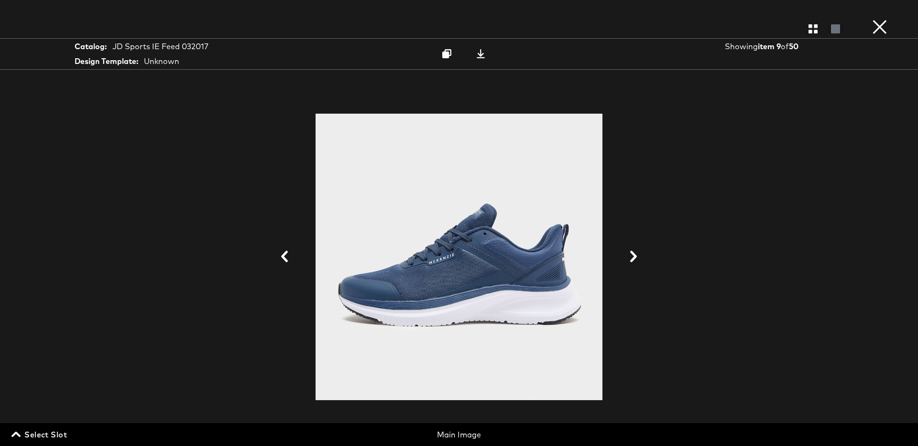
click at [38, 435] on span "Select Slot" at bounding box center [40, 434] width 54 height 13
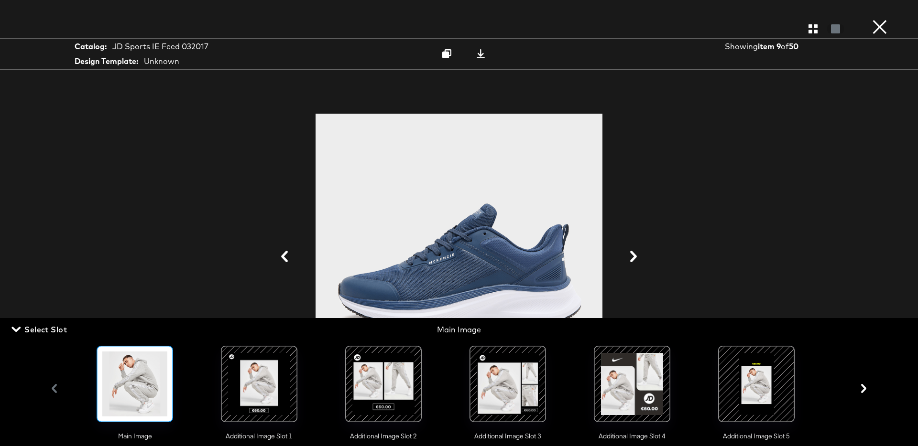
click at [751, 388] on div at bounding box center [756, 384] width 65 height 65
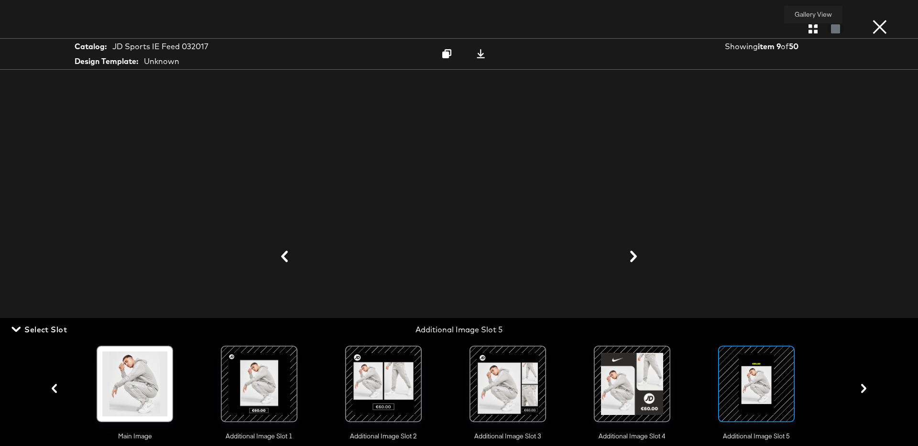
click at [813, 27] on icon "button" at bounding box center [812, 28] width 9 height 9
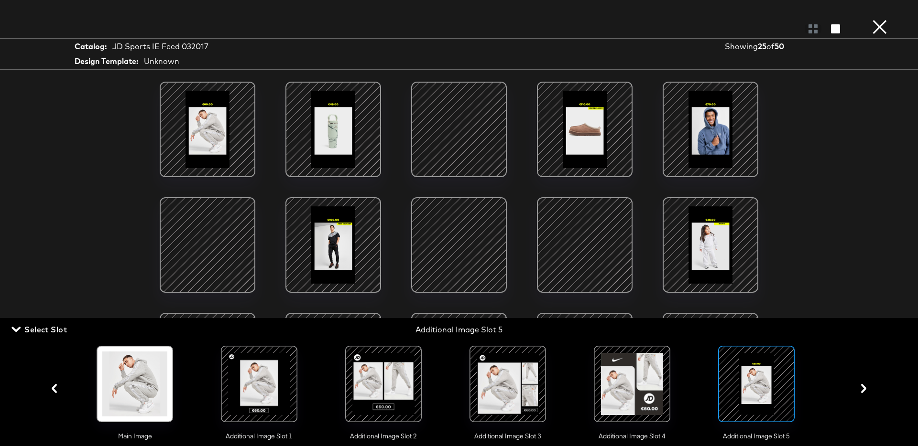
click at [207, 251] on div at bounding box center [207, 245] width 81 height 81
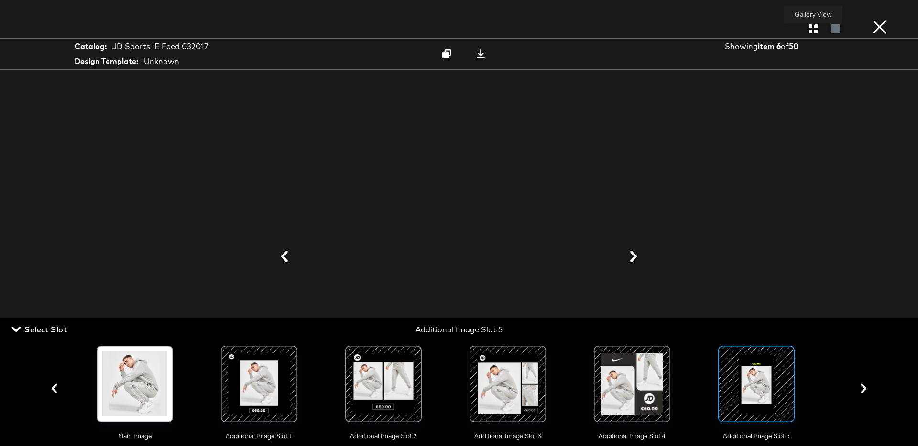
click at [816, 25] on icon "button" at bounding box center [812, 28] width 9 height 9
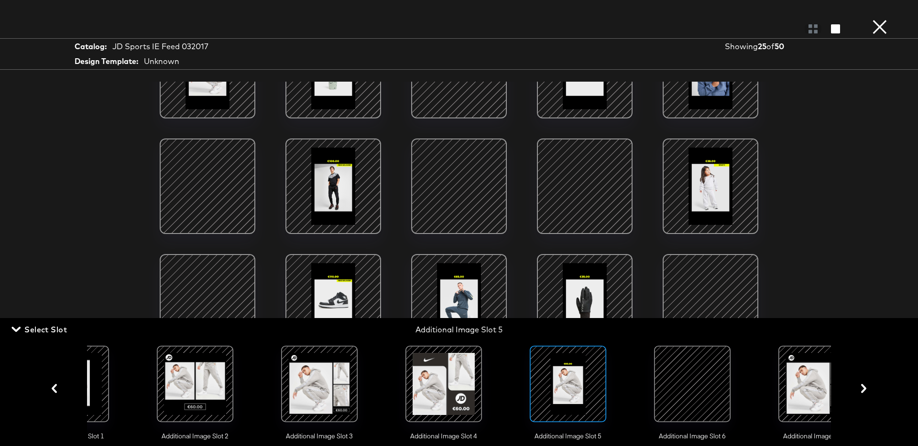
scroll to position [0, 222]
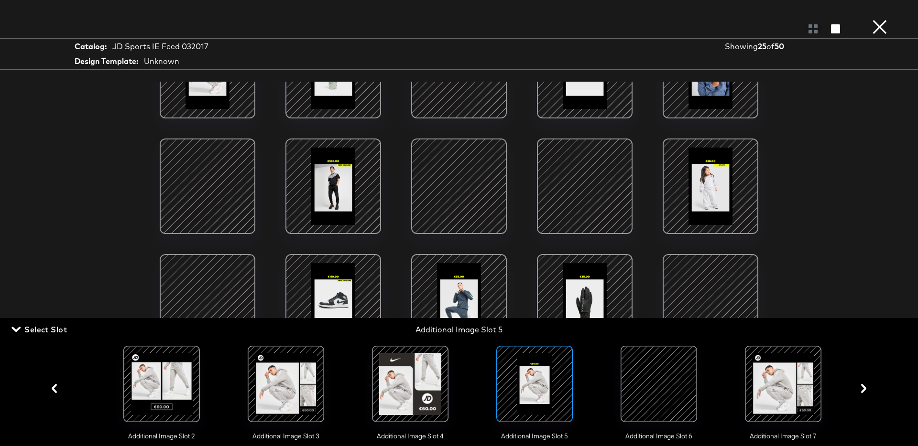
click at [670, 393] on div at bounding box center [658, 384] width 65 height 65
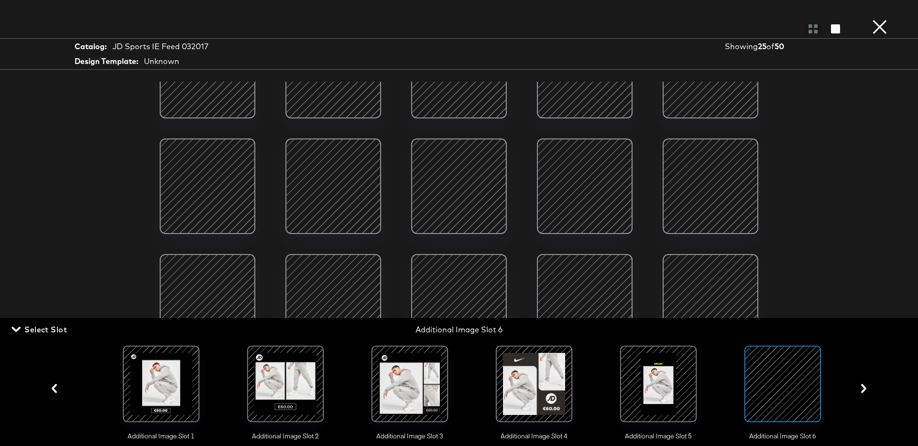
scroll to position [35, 0]
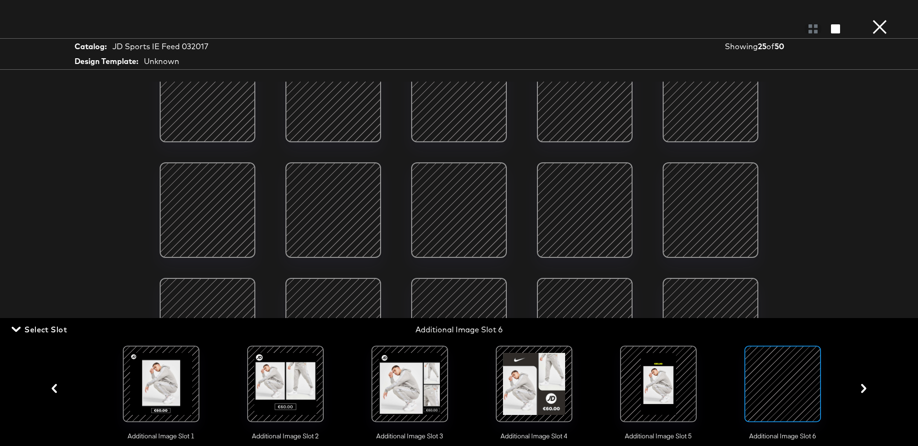
click at [569, 219] on div at bounding box center [584, 210] width 81 height 81
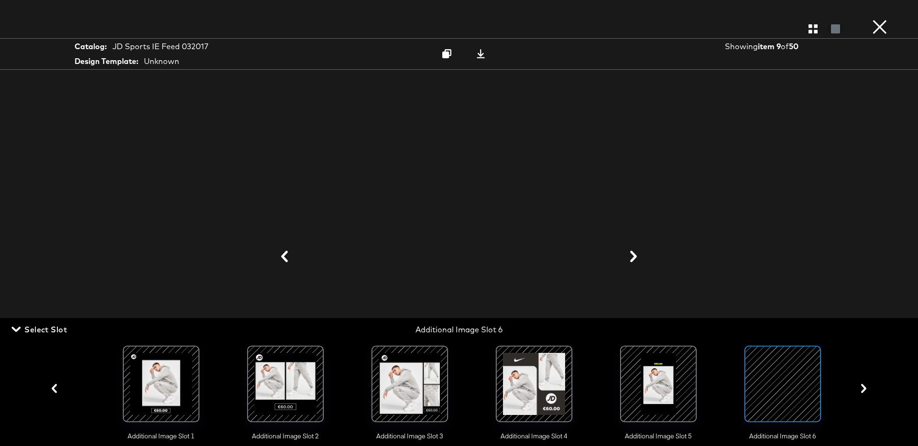
scroll to position [188, 0]
click at [45, 329] on span "Select Slot" at bounding box center [40, 329] width 54 height 13
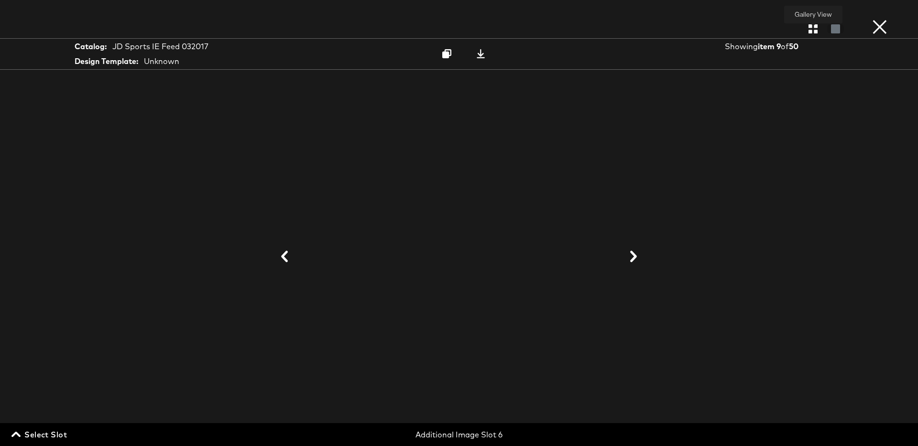
click at [817, 32] on button "button" at bounding box center [812, 28] width 17 height 9
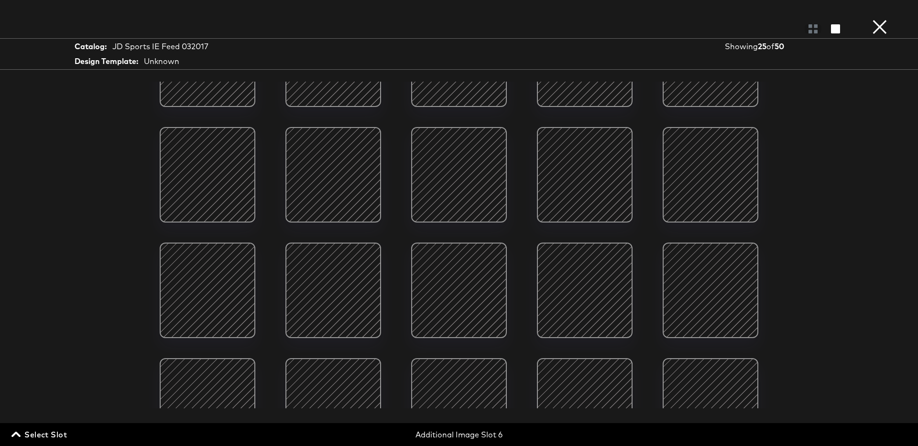
scroll to position [77, 0]
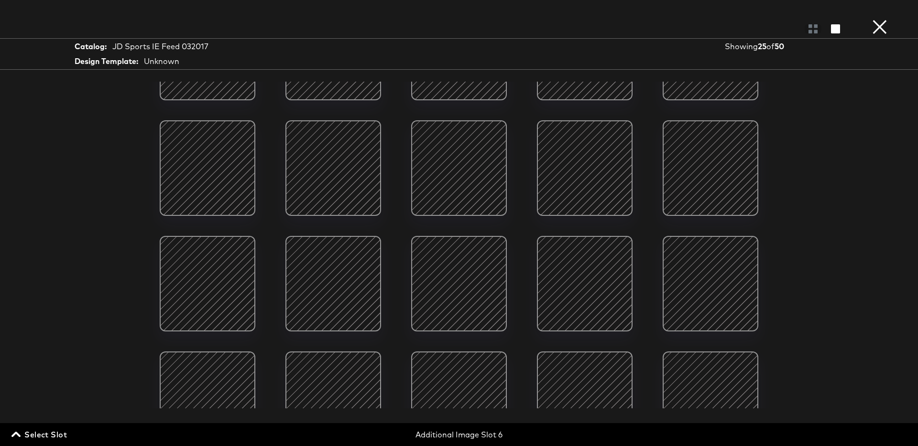
click at [718, 298] on div at bounding box center [710, 283] width 81 height 81
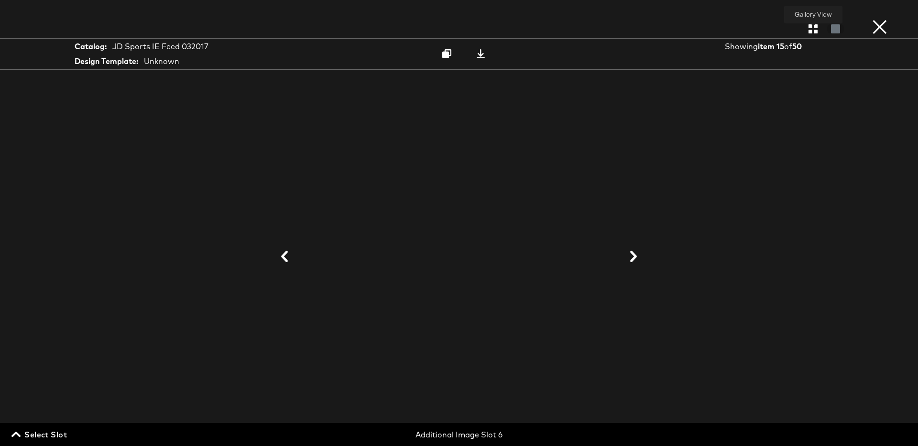
click at [816, 26] on icon "button" at bounding box center [812, 28] width 9 height 9
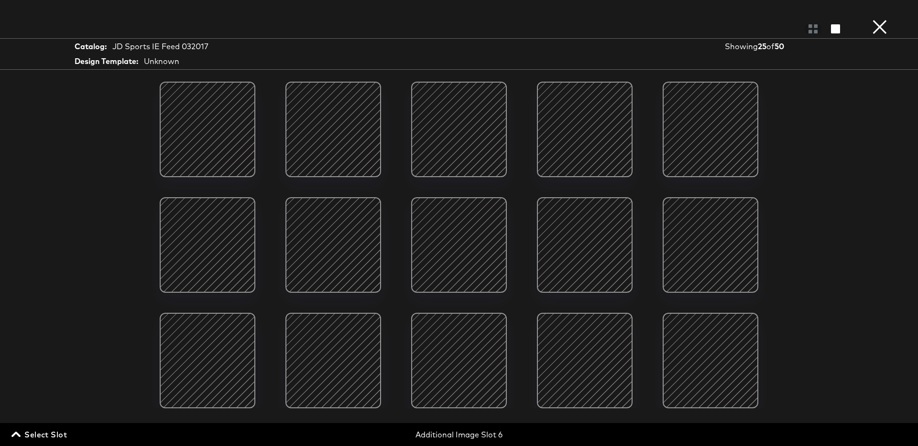
click at [471, 240] on div at bounding box center [458, 245] width 81 height 81
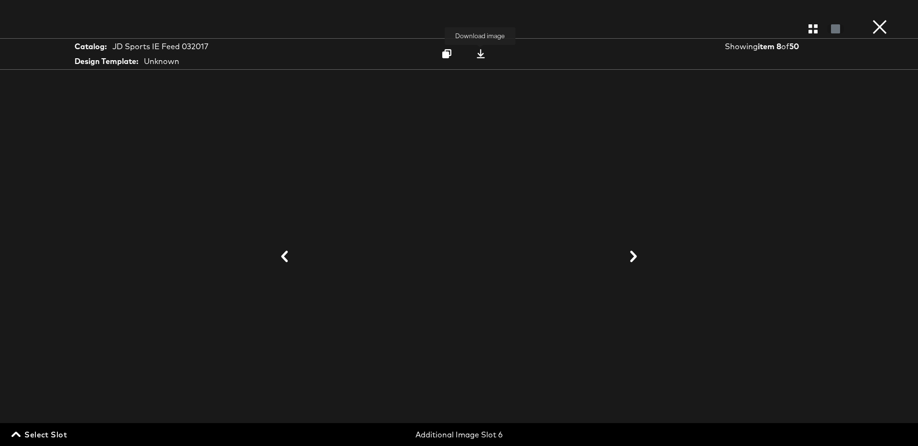
click at [487, 54] on div at bounding box center [480, 54] width 13 height 10
click at [628, 45] on div "Catalog: JD Sports IE Feed 032017 Design Template: Unknown Download image Showi…" at bounding box center [459, 54] width 918 height 32
click at [875, 19] on button "×" at bounding box center [879, 9] width 19 height 19
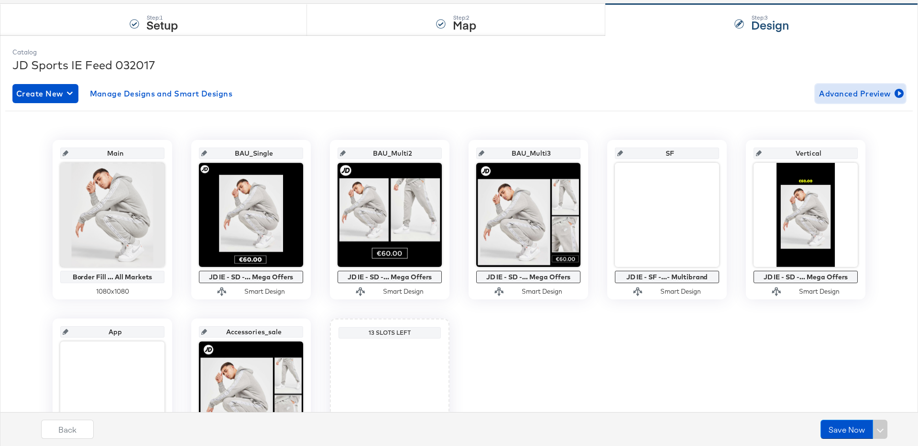
scroll to position [0, 0]
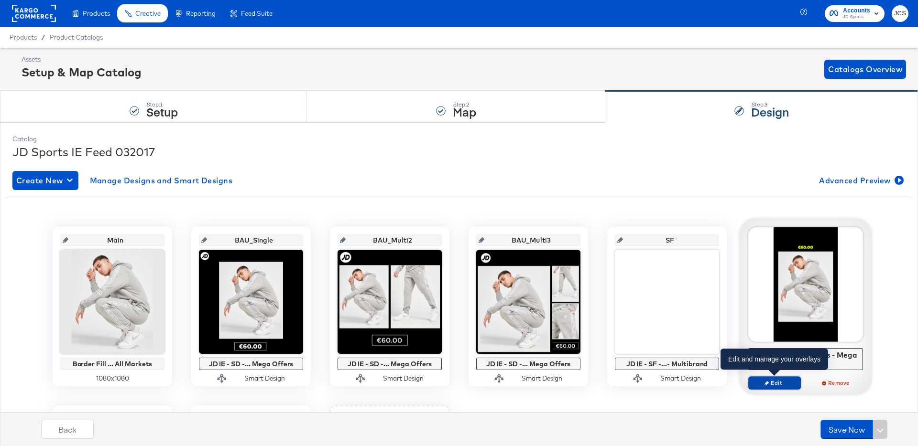
click at [776, 385] on span "Edit" at bounding box center [774, 383] width 44 height 7
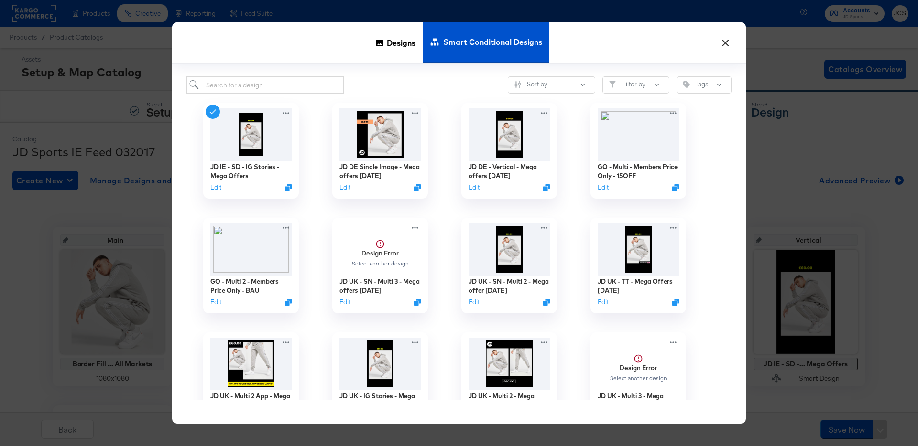
click at [732, 48] on button "×" at bounding box center [725, 40] width 17 height 17
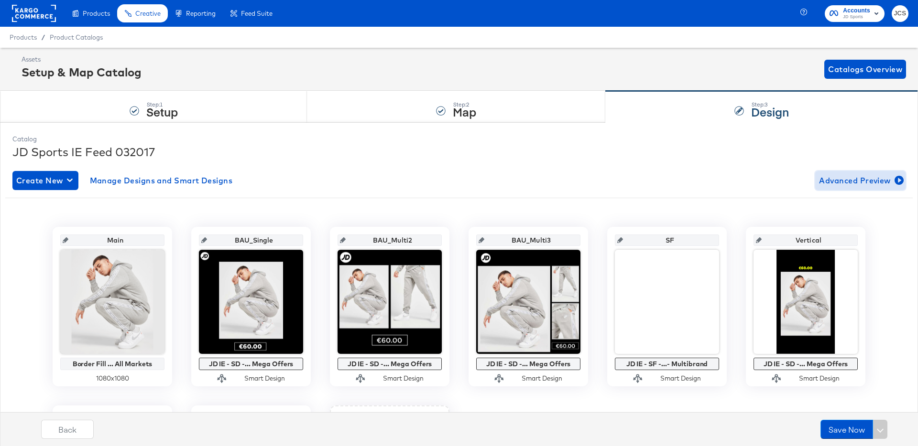
click at [858, 180] on span "Advanced Preview" at bounding box center [860, 180] width 83 height 13
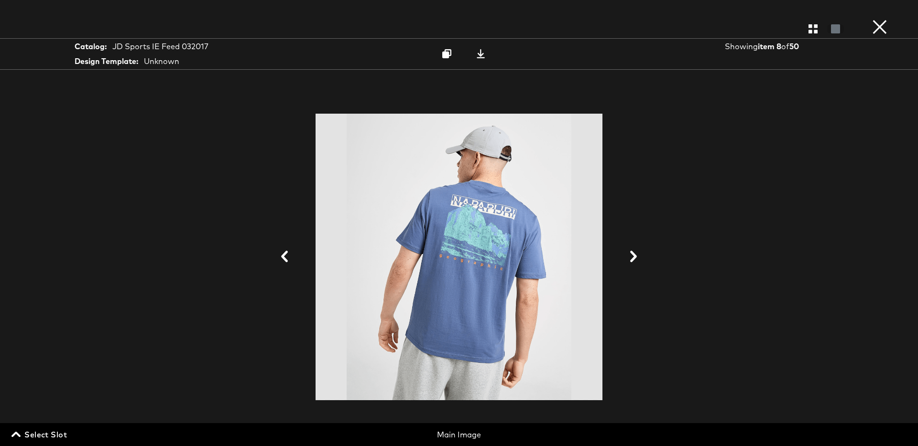
click at [58, 435] on span "Select Slot" at bounding box center [40, 434] width 54 height 13
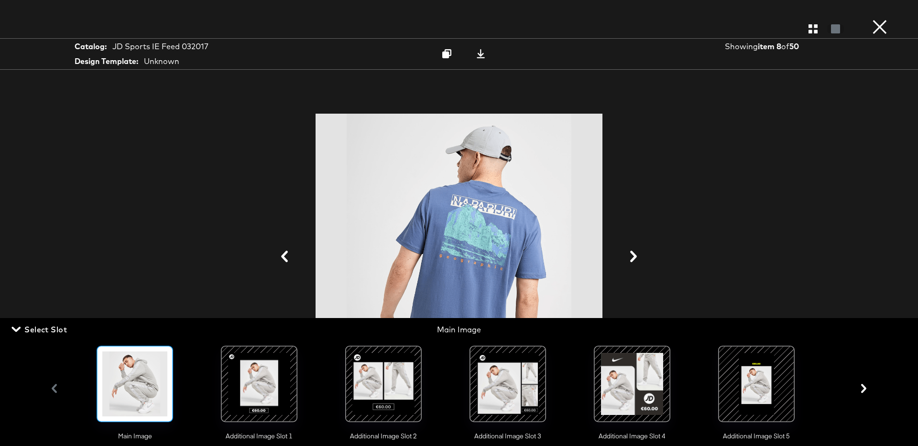
click at [743, 369] on div at bounding box center [756, 384] width 65 height 65
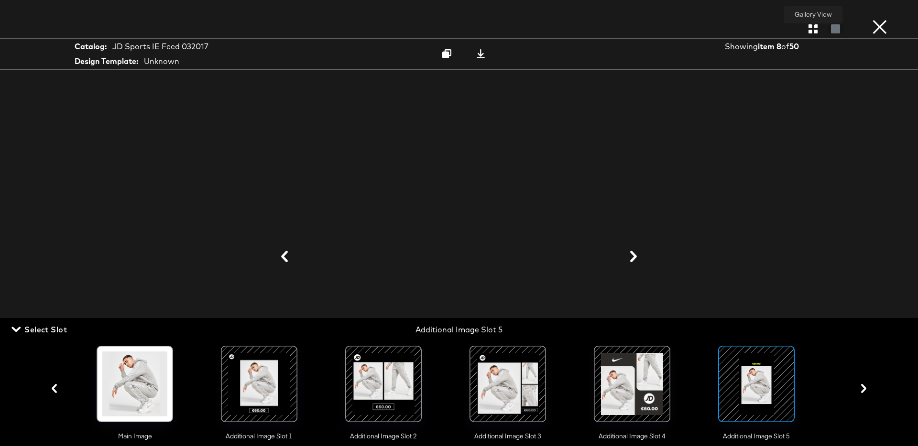
click at [810, 29] on icon "button" at bounding box center [812, 28] width 9 height 9
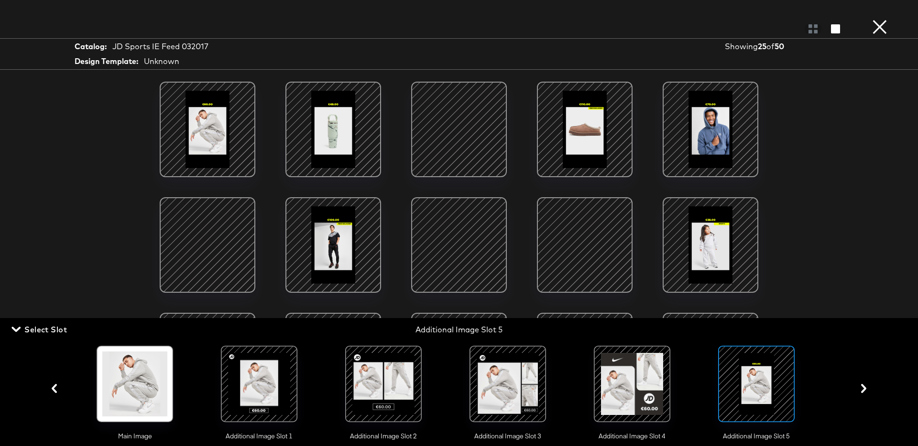
click at [591, 260] on div at bounding box center [584, 245] width 81 height 81
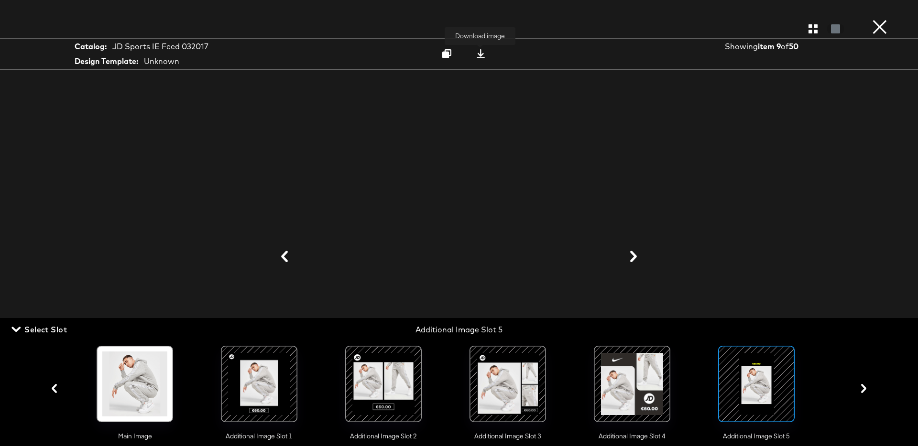
click at [480, 54] on icon at bounding box center [480, 53] width 9 height 9
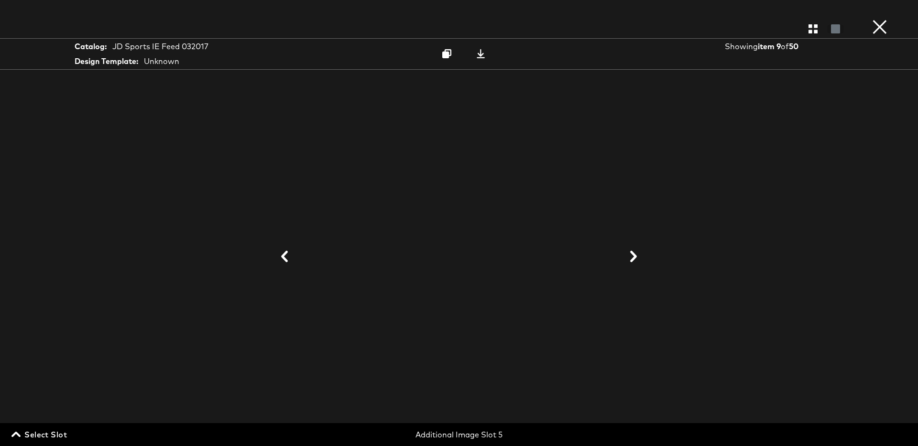
click at [281, 255] on icon at bounding box center [284, 256] width 11 height 11
click at [480, 55] on icon at bounding box center [481, 53] width 8 height 9
click at [877, 19] on button "×" at bounding box center [879, 9] width 19 height 19
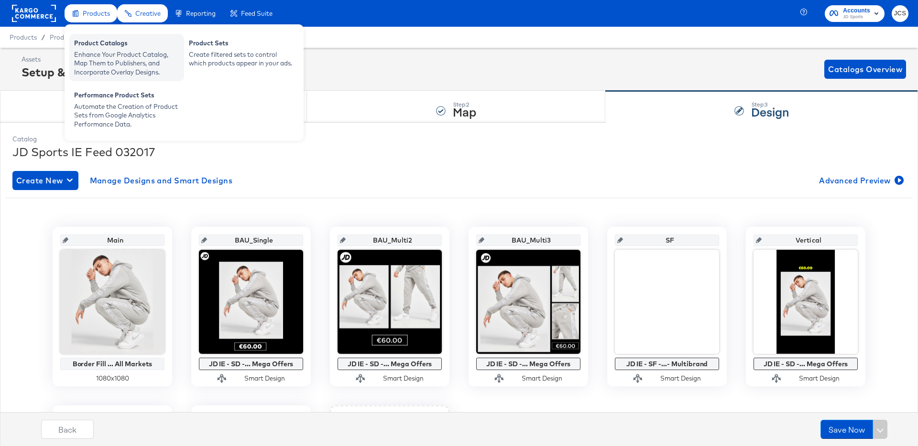
click at [87, 45] on div "Product Catalogs" at bounding box center [126, 44] width 105 height 11
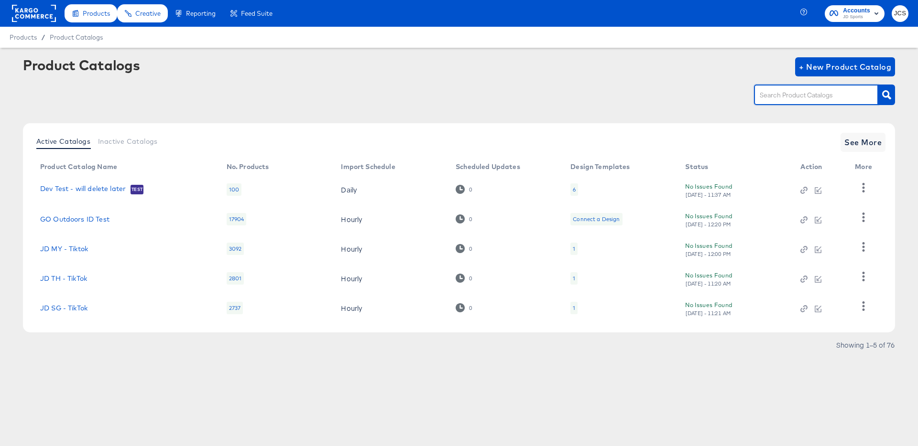
click at [774, 92] on input "text" at bounding box center [809, 95] width 102 height 11
type input "ie"
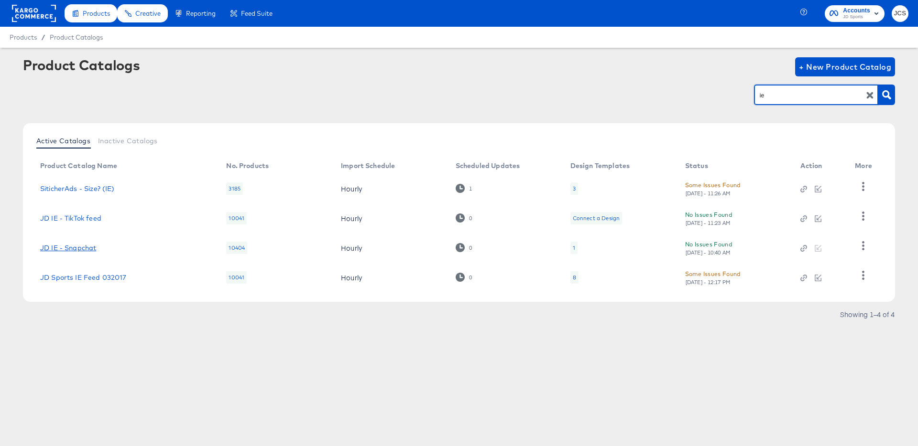
click at [84, 245] on link "JD IE - Snapchat" at bounding box center [68, 248] width 56 height 8
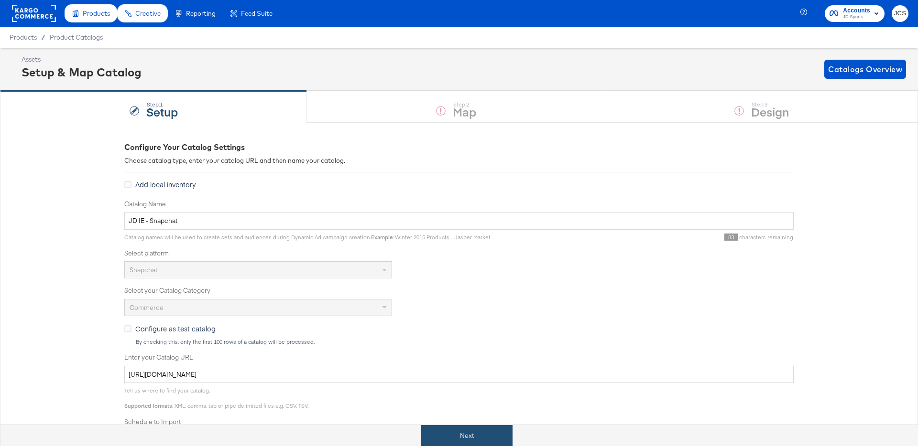
click at [457, 434] on button "Next" at bounding box center [466, 436] width 91 height 22
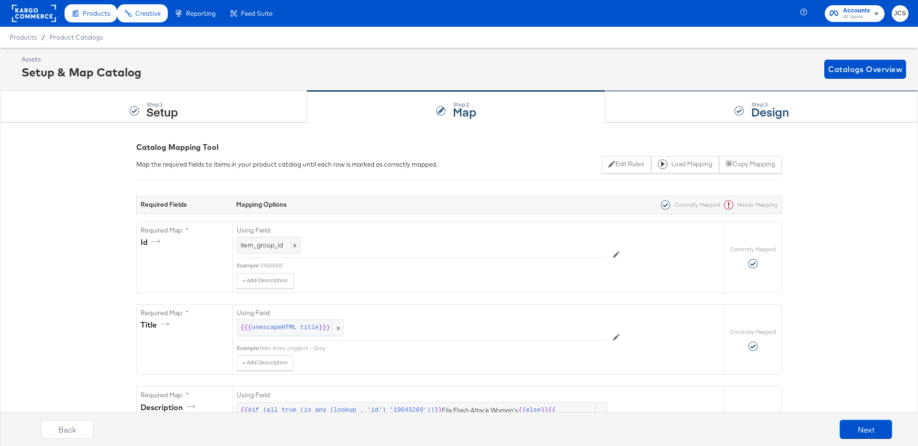
click at [680, 117] on div "Step: 3 Design" at bounding box center [761, 107] width 313 height 32
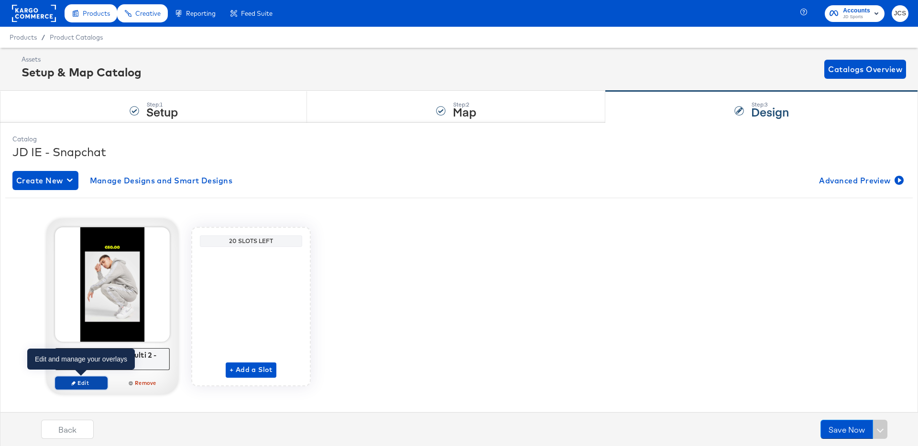
click at [92, 380] on span "Edit" at bounding box center [81, 383] width 44 height 7
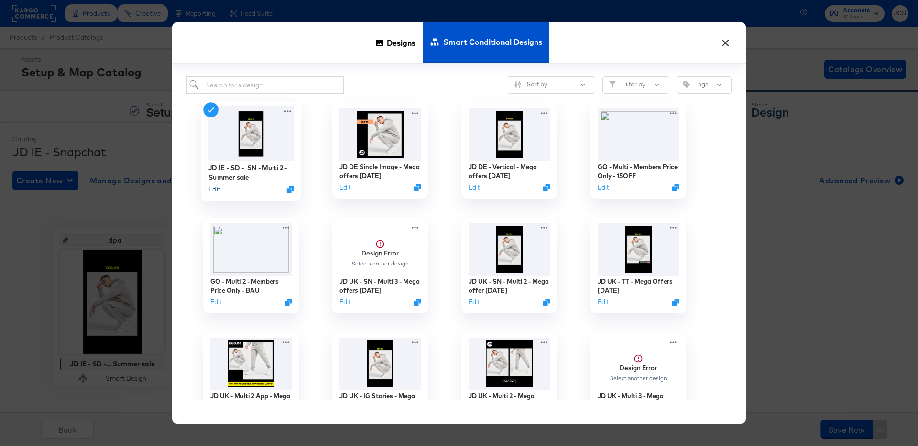
click at [214, 188] on button "Edit" at bounding box center [213, 189] width 11 height 9
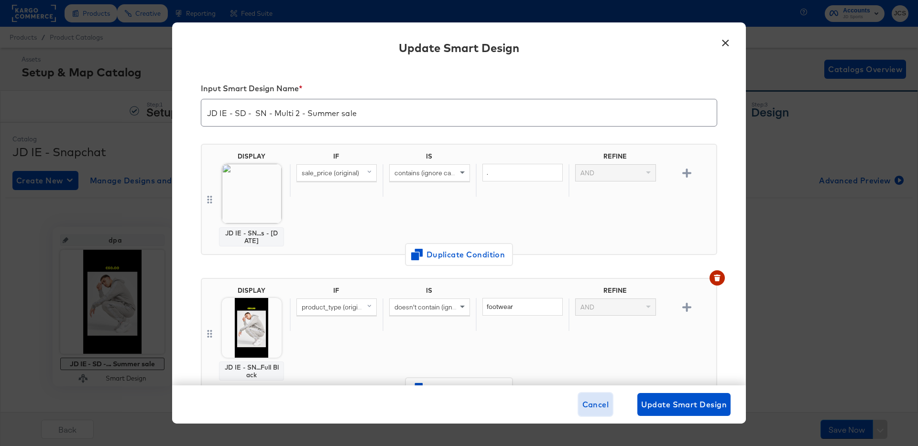
click at [598, 408] on span "Cancel" at bounding box center [595, 404] width 27 height 13
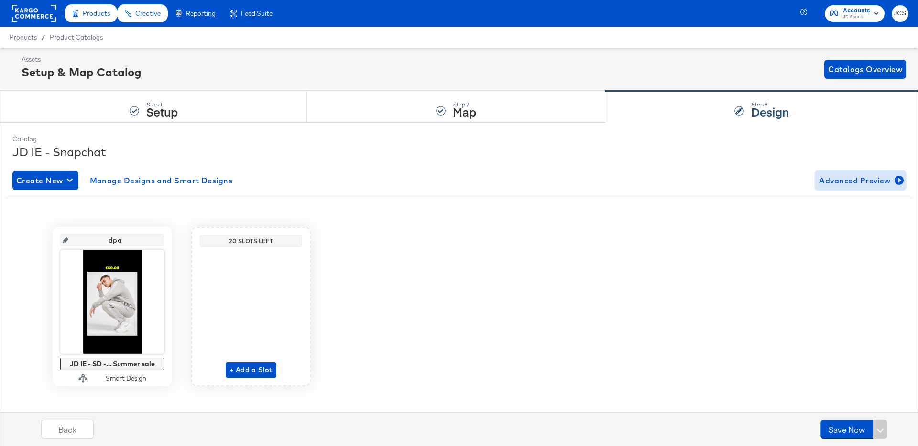
click at [838, 180] on span "Advanced Preview" at bounding box center [860, 180] width 83 height 13
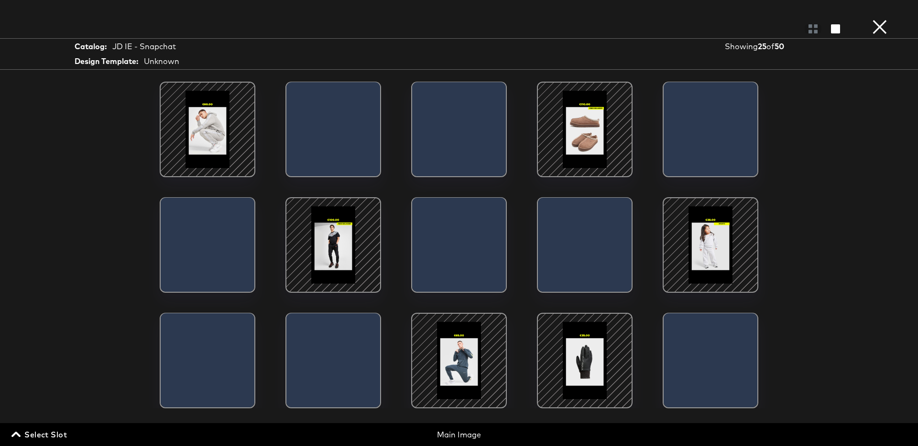
click at [57, 436] on span "Select Slot" at bounding box center [40, 434] width 54 height 13
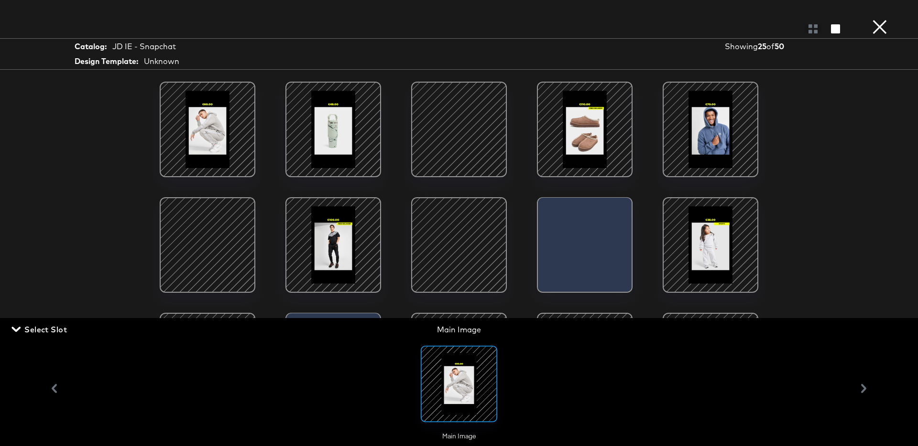
click at [456, 133] on div at bounding box center [458, 129] width 81 height 81
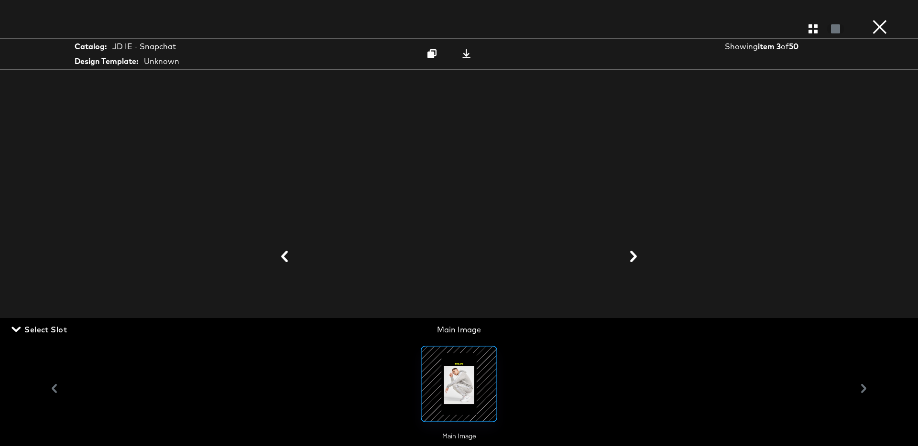
click at [50, 329] on span "Select Slot" at bounding box center [40, 329] width 54 height 13
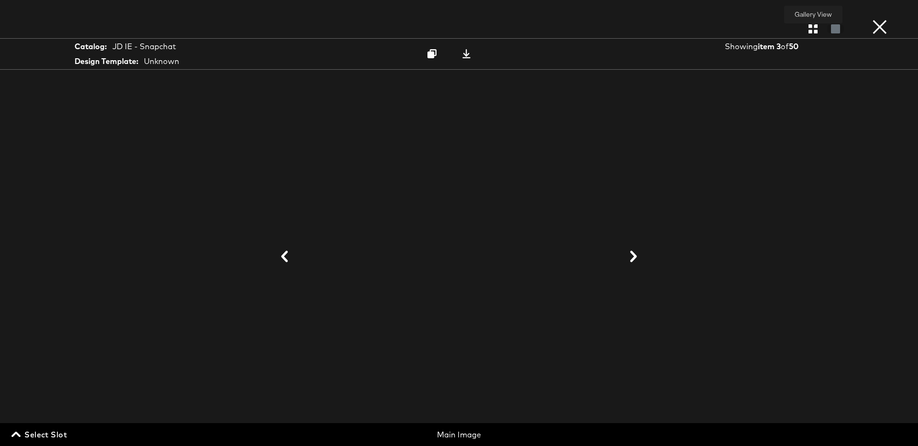
click at [810, 29] on icon "button" at bounding box center [812, 28] width 9 height 9
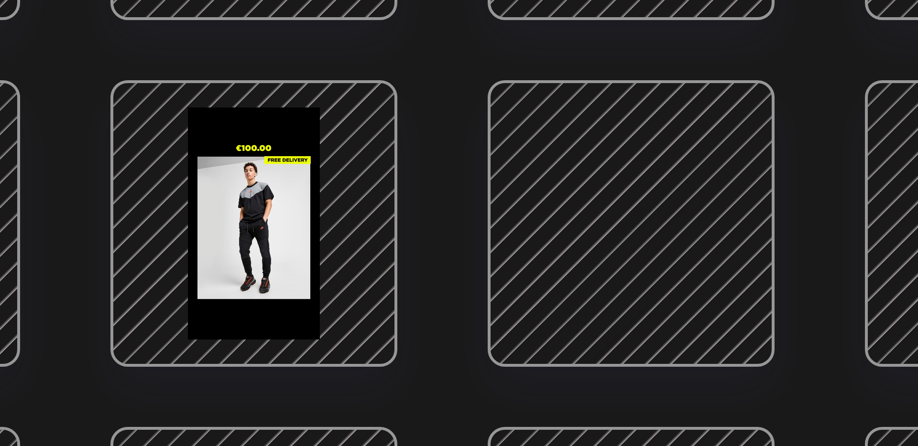
scroll to position [10, 0]
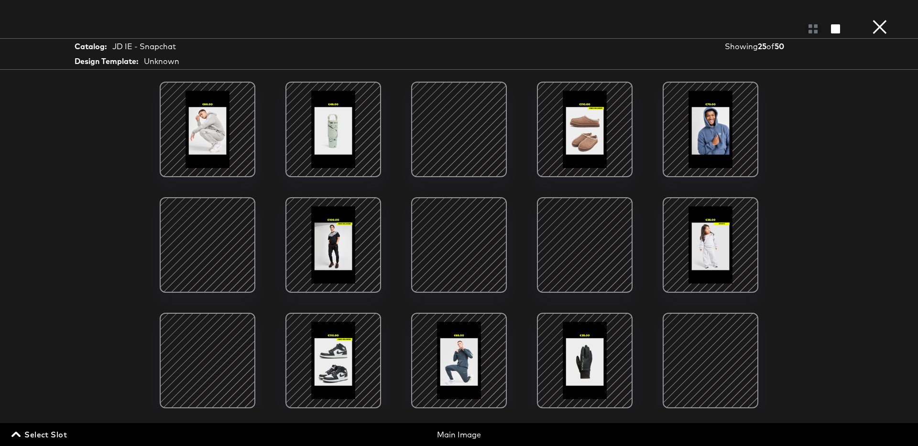
click at [472, 245] on div at bounding box center [458, 245] width 81 height 81
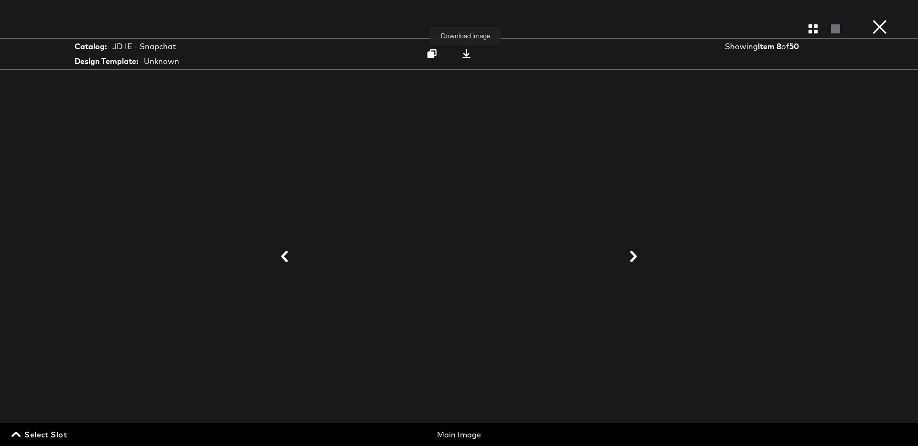
click at [465, 58] on div at bounding box center [466, 54] width 13 height 10
click at [49, 436] on span "Select Slot" at bounding box center [40, 434] width 54 height 13
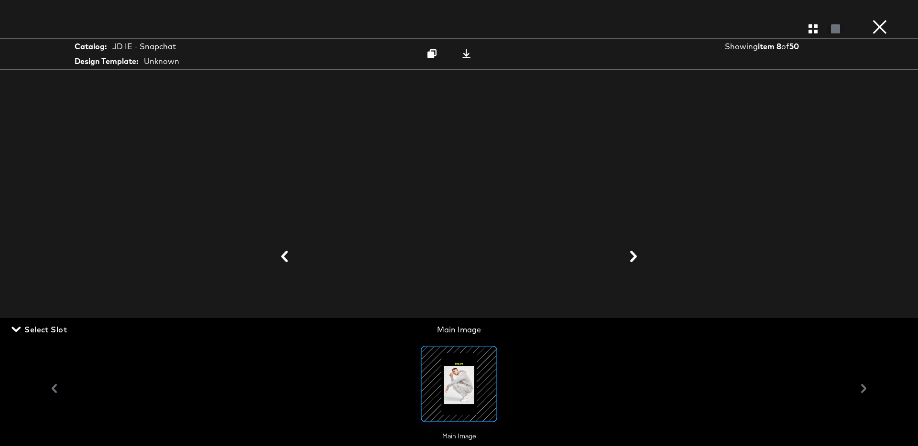
click at [47, 333] on span "Select Slot" at bounding box center [40, 329] width 54 height 13
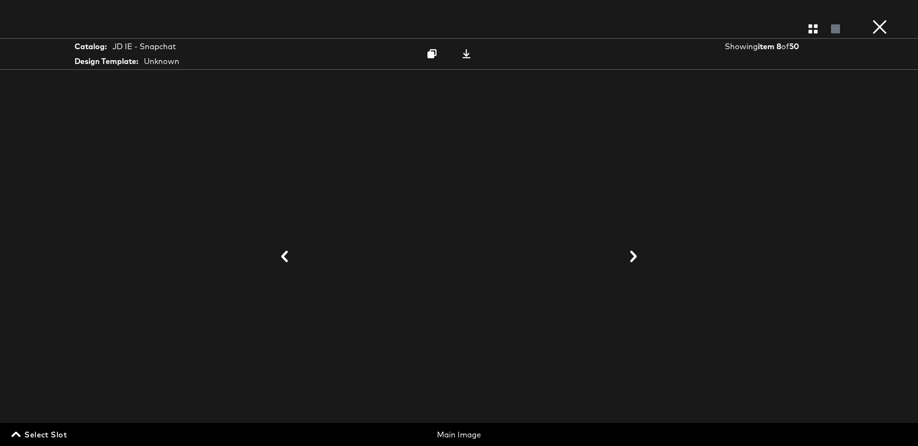
click at [284, 257] on icon at bounding box center [284, 256] width 11 height 11
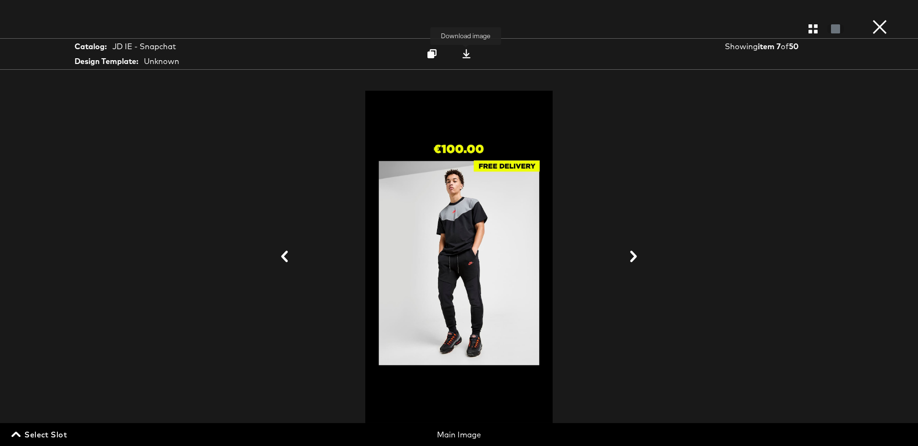
click at [467, 56] on icon at bounding box center [466, 53] width 9 height 9
click at [887, 19] on button "×" at bounding box center [879, 9] width 19 height 19
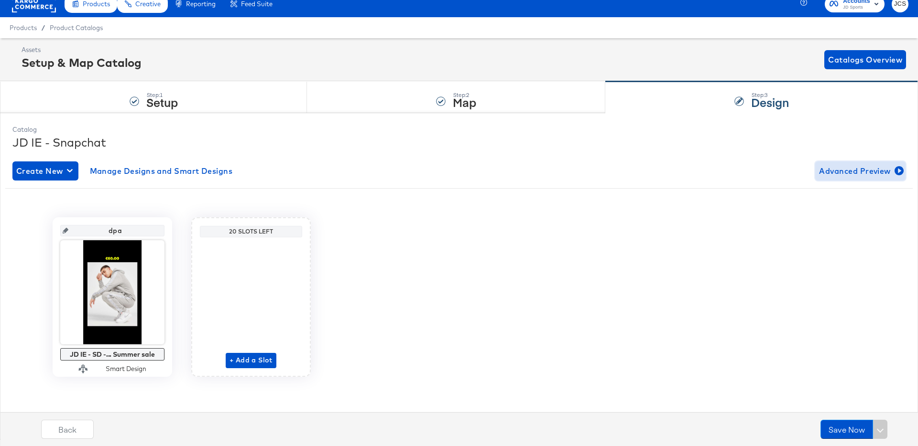
scroll to position [0, 0]
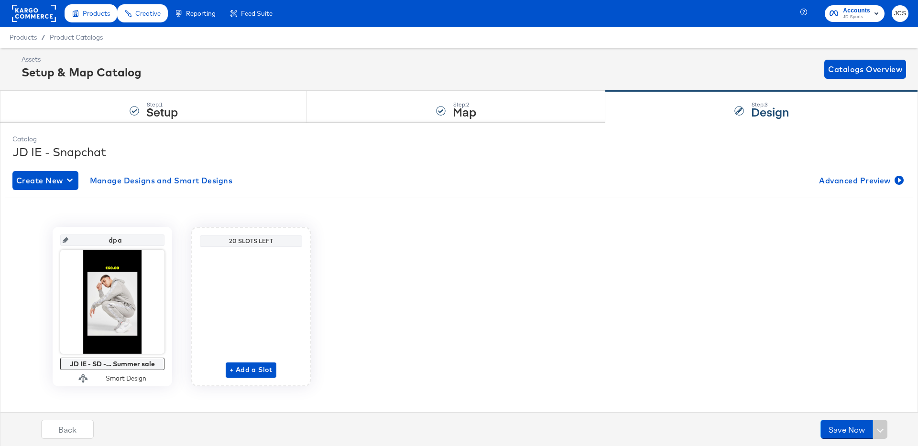
click at [43, 17] on rect at bounding box center [34, 13] width 44 height 17
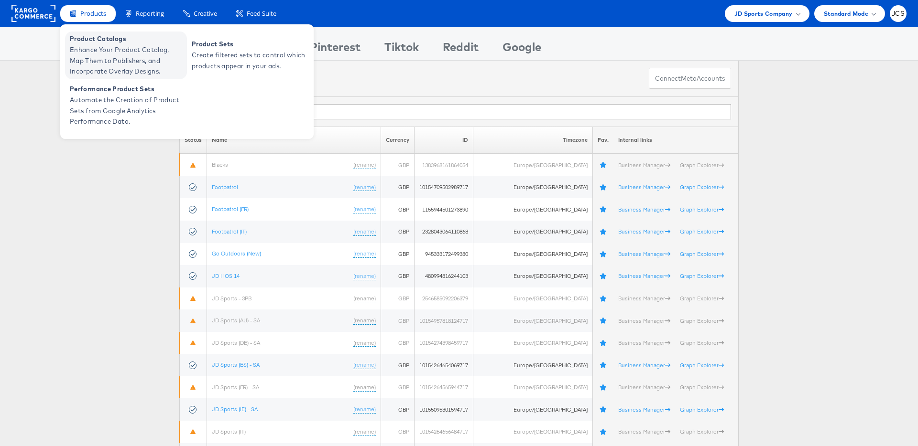
click at [95, 43] on span "Product Catalogs" at bounding box center [127, 38] width 115 height 11
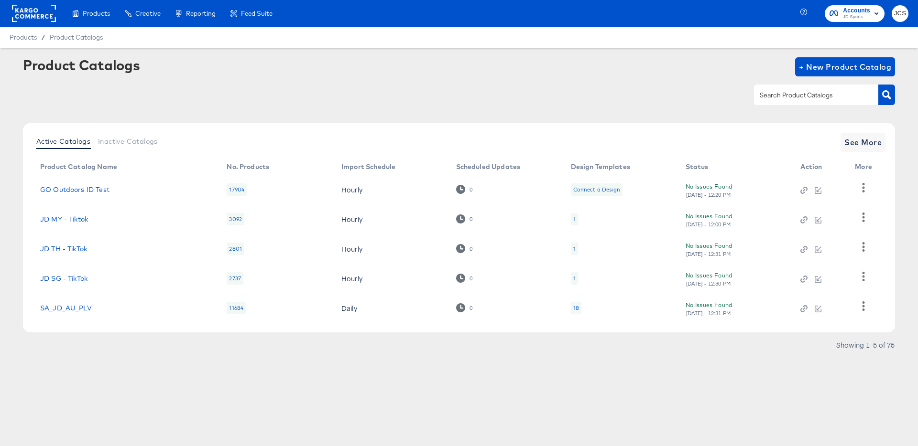
click at [45, 19] on rect at bounding box center [34, 13] width 44 height 17
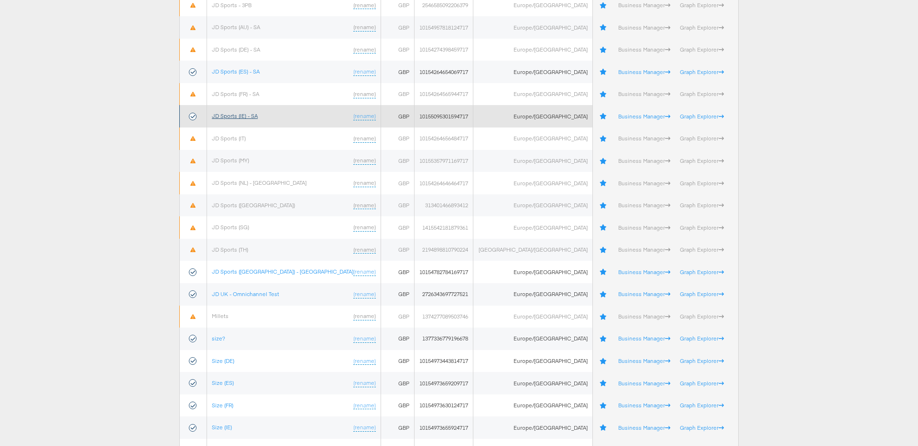
scroll to position [295, 0]
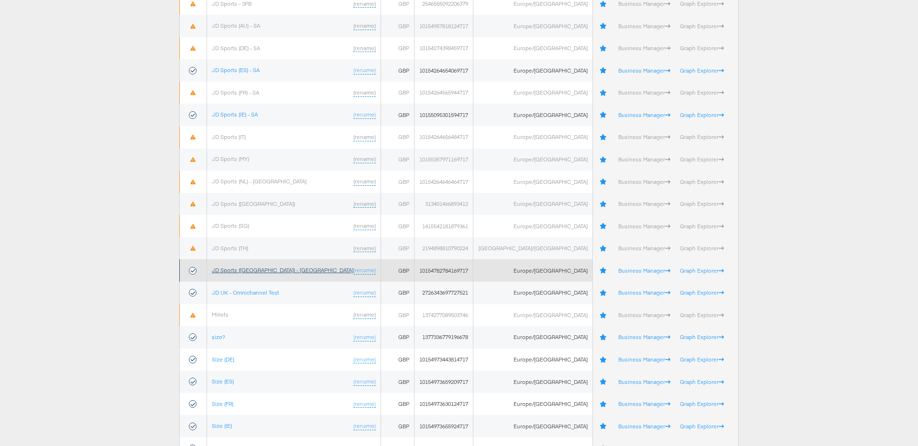
click at [254, 271] on link "JD Sports ([GEOGRAPHIC_DATA]) - [GEOGRAPHIC_DATA]" at bounding box center [282, 270] width 141 height 7
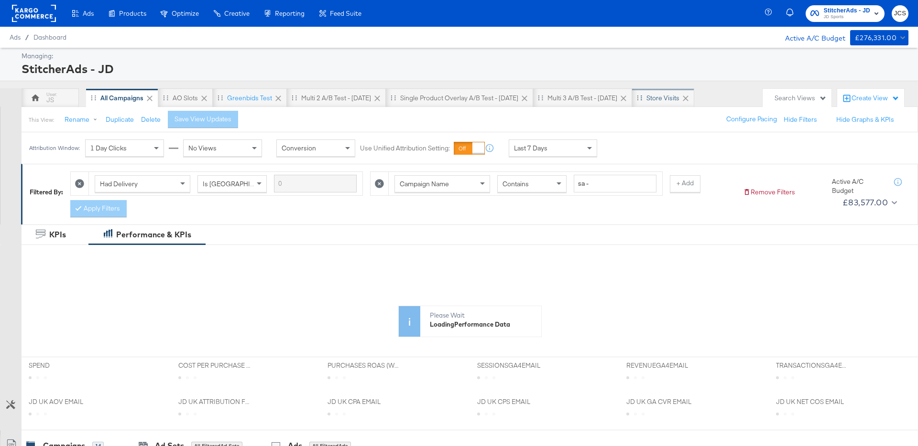
click at [666, 95] on div "store Visits" at bounding box center [662, 98] width 33 height 9
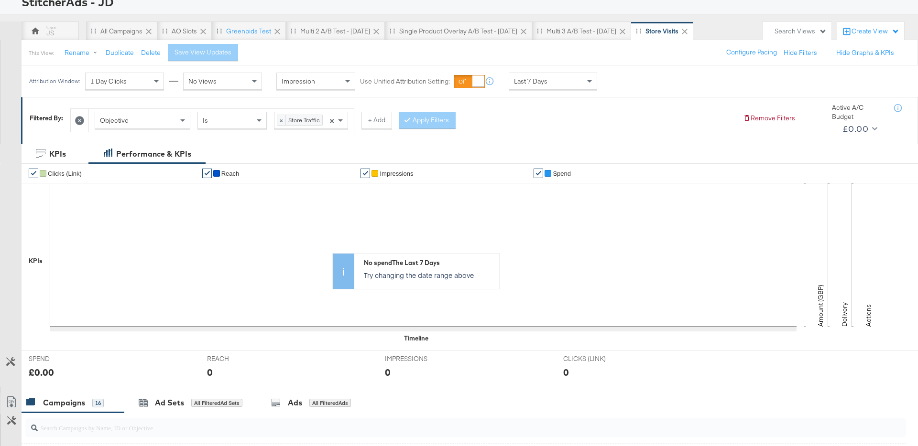
scroll to position [57, 0]
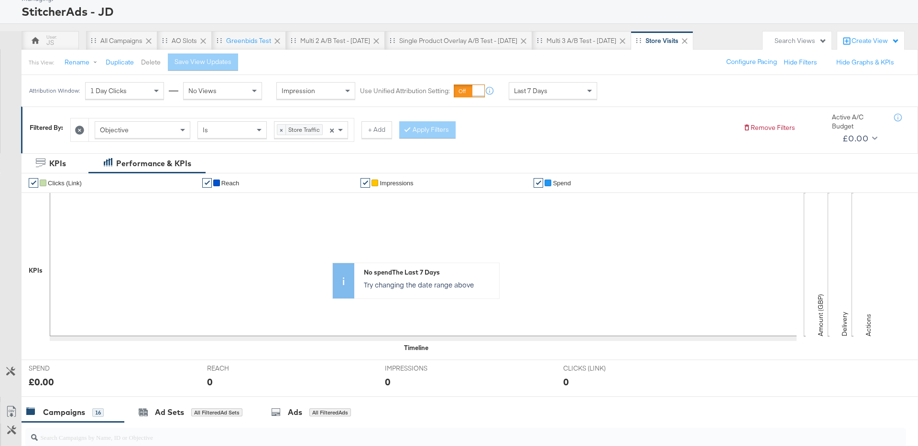
click at [147, 64] on button "Delete" at bounding box center [151, 62] width 20 height 9
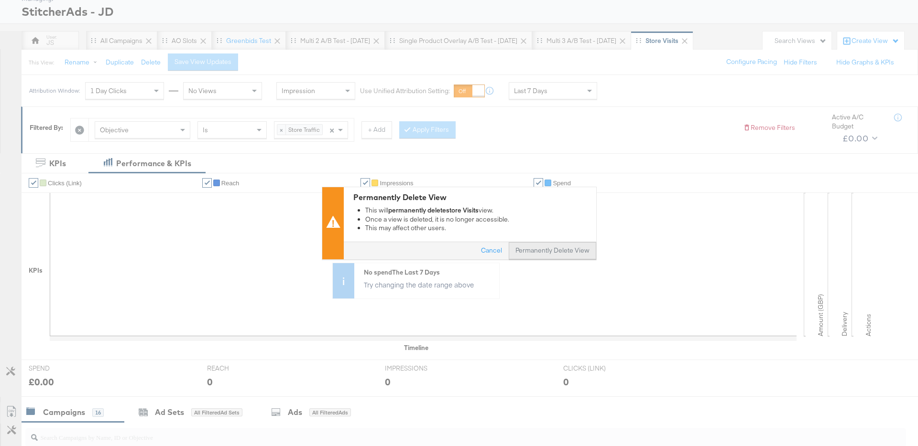
click at [532, 252] on button "Permanently Delete View" at bounding box center [552, 250] width 87 height 17
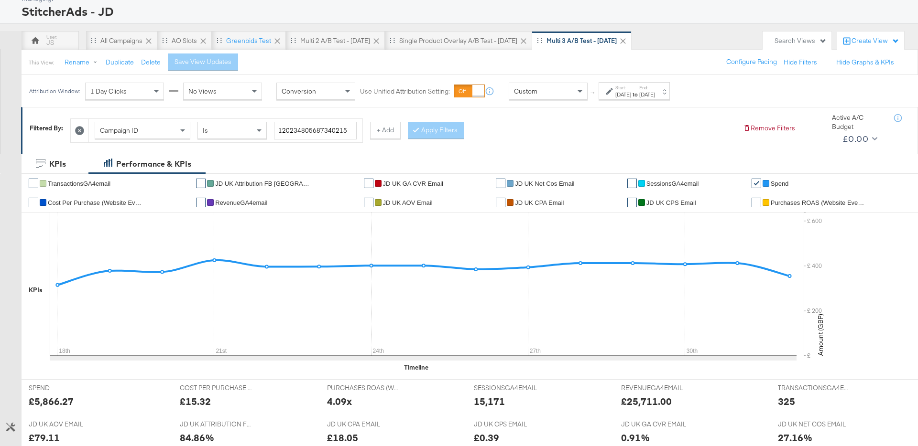
click at [535, 139] on div "Campaign ID Is 120234805687340215 + Add Apply Filters" at bounding box center [402, 128] width 665 height 29
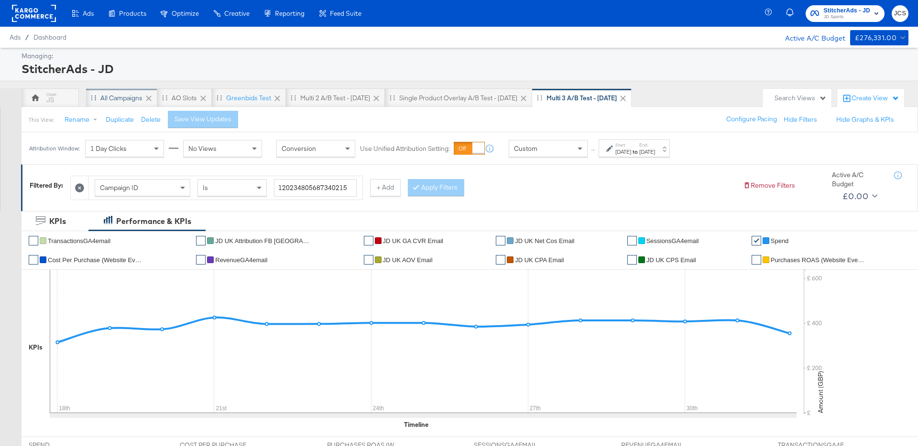
click at [105, 104] on div "All Campaigns" at bounding box center [121, 97] width 71 height 19
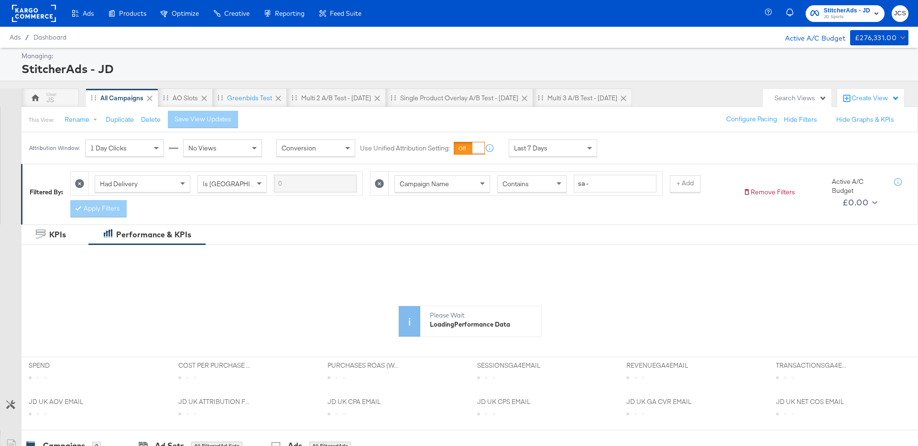
click at [554, 153] on div "Last 7 Days" at bounding box center [552, 148] width 87 height 16
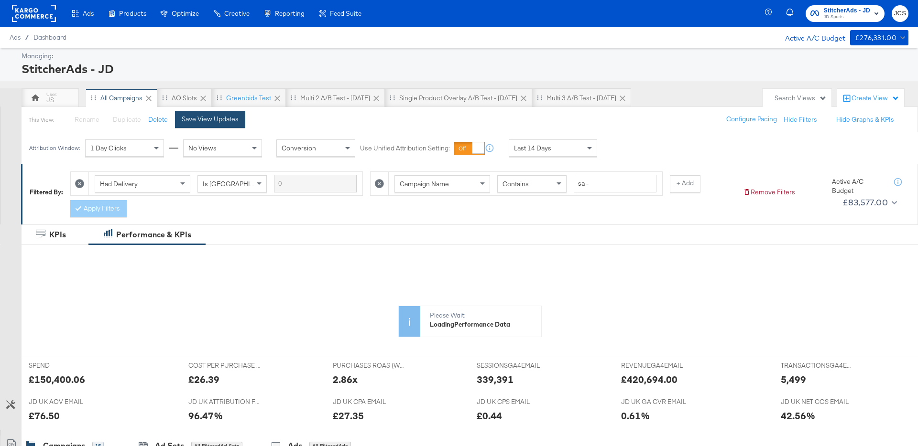
click at [200, 116] on div "Save View Updates" at bounding box center [210, 119] width 57 height 9
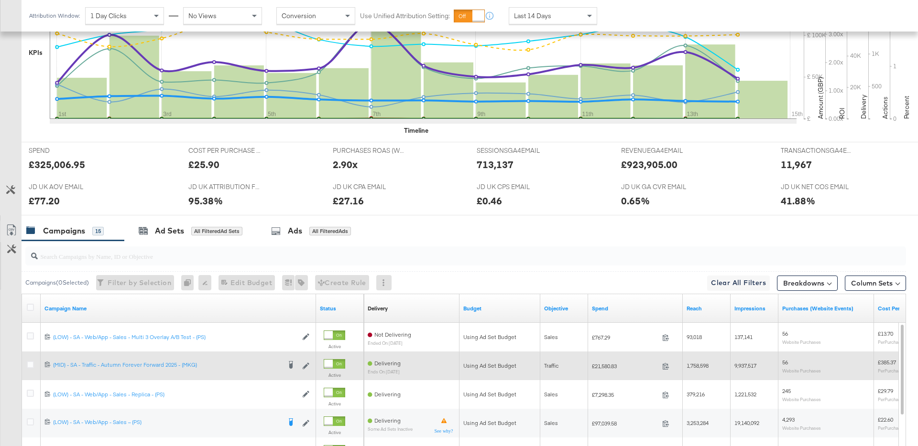
scroll to position [0, 0]
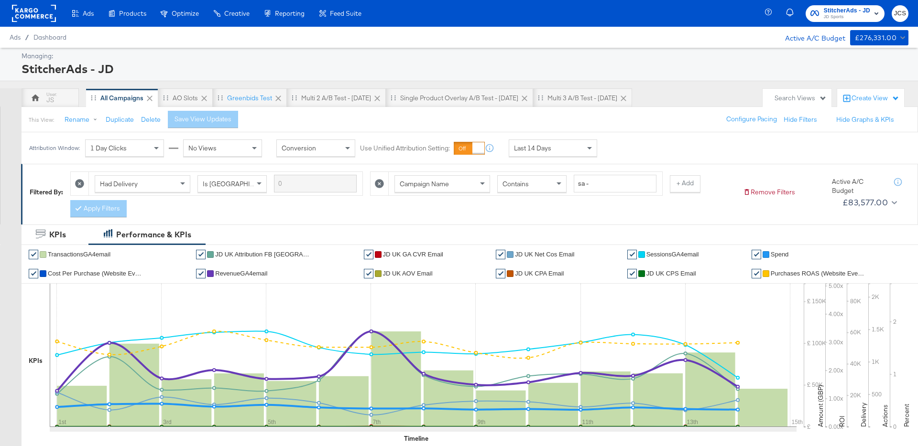
click at [536, 144] on span "Last 14 Days" at bounding box center [532, 148] width 37 height 9
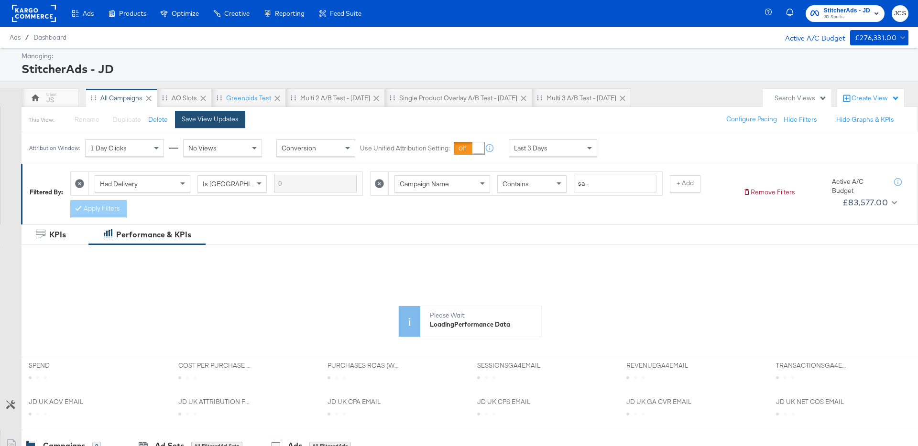
click at [229, 118] on div "Save View Updates" at bounding box center [210, 119] width 57 height 9
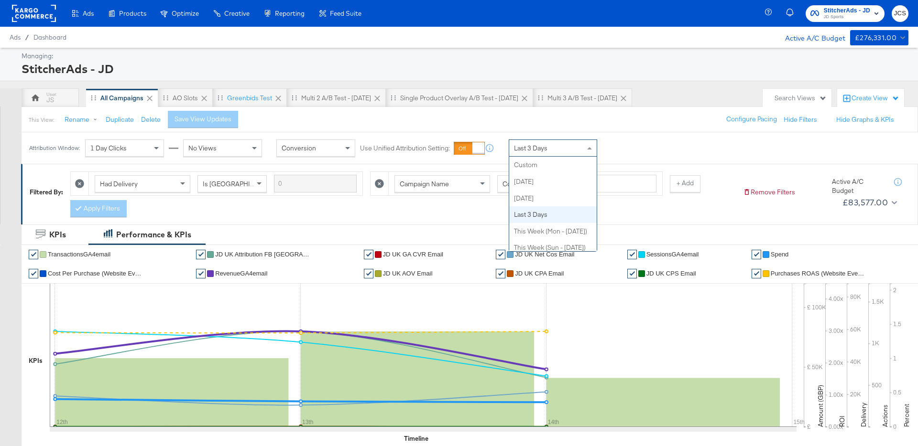
drag, startPoint x: 576, startPoint y: 150, endPoint x: 574, endPoint y: 155, distance: 5.3
click at [576, 150] on div "Last 3 Days" at bounding box center [552, 148] width 87 height 16
click at [44, 19] on rect at bounding box center [34, 13] width 44 height 17
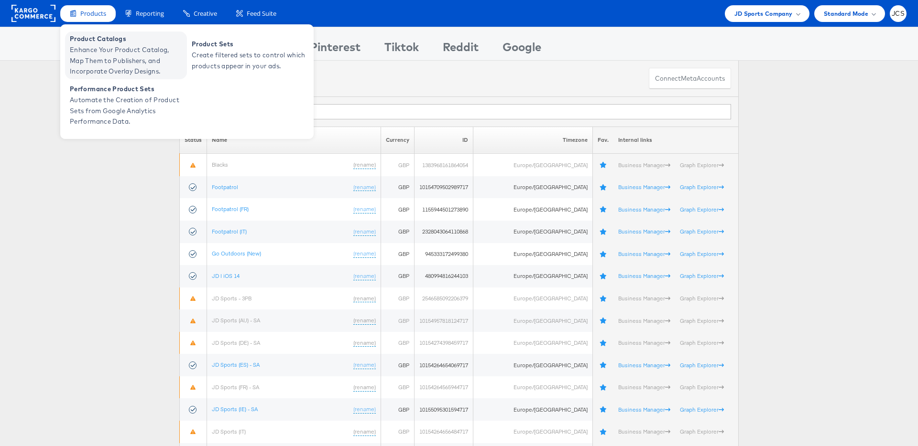
click at [96, 44] on span "Enhance Your Product Catalog, Map Them to Publishers, and Incorporate Overlay D…" at bounding box center [127, 60] width 115 height 33
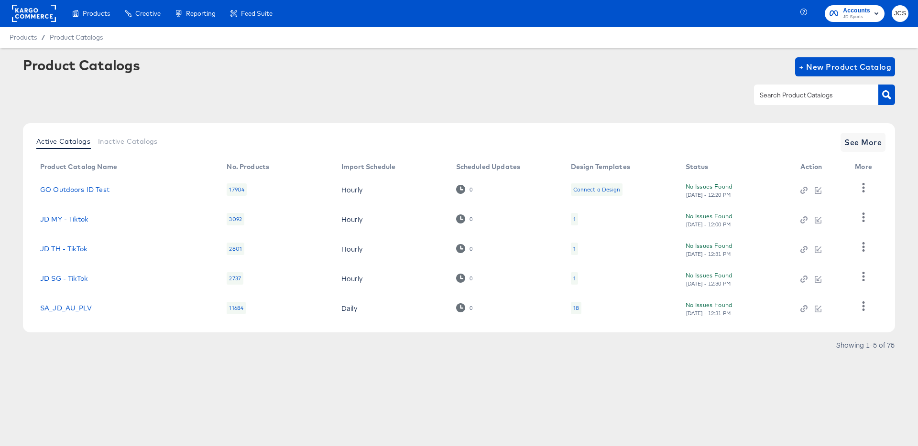
click at [827, 102] on div at bounding box center [816, 95] width 124 height 20
click at [873, 140] on span "See More" at bounding box center [862, 142] width 37 height 13
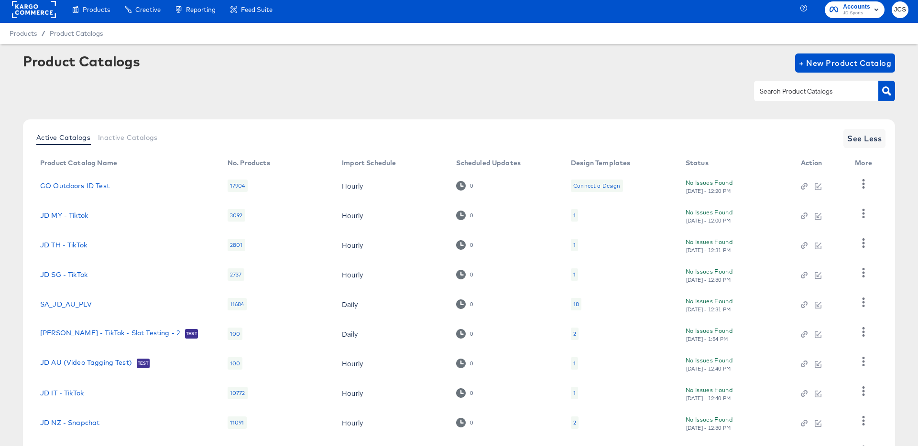
scroll to position [88, 0]
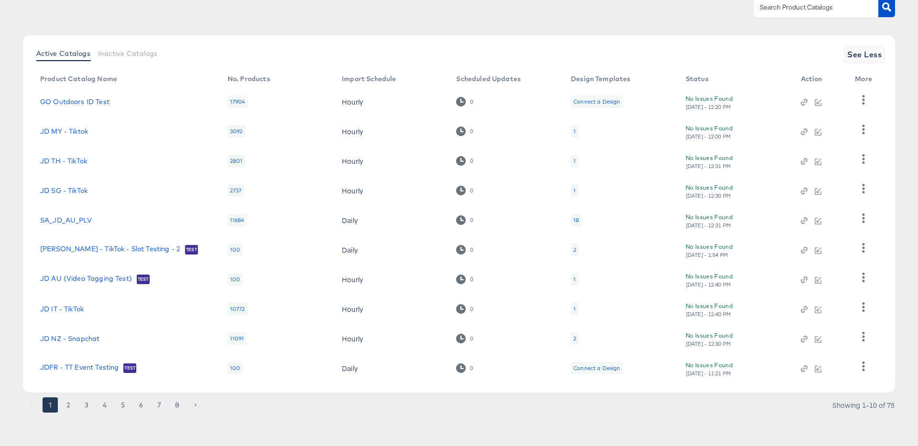
click at [174, 406] on button "8" at bounding box center [177, 405] width 15 height 15
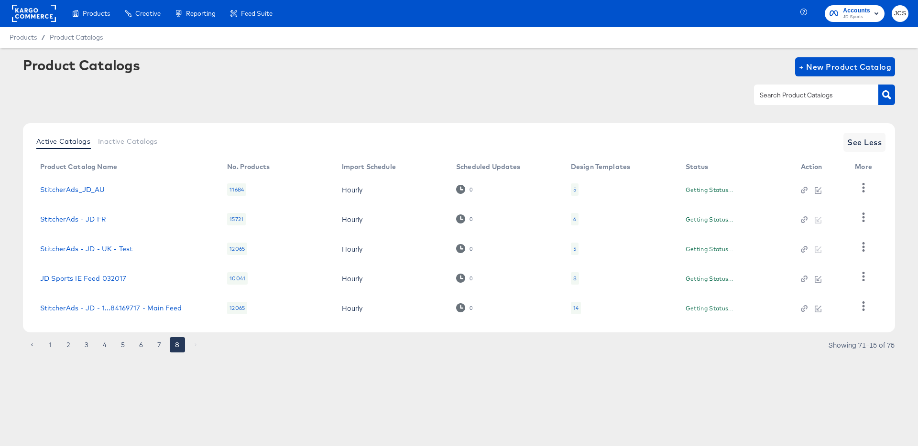
scroll to position [0, 0]
click at [114, 277] on link "JD Sports IE Feed 032017" at bounding box center [83, 279] width 87 height 8
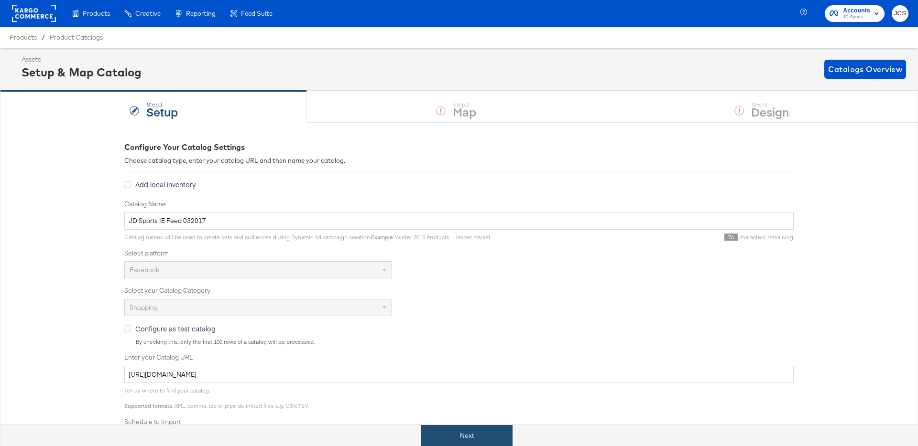
click at [467, 437] on button "Next" at bounding box center [466, 436] width 91 height 22
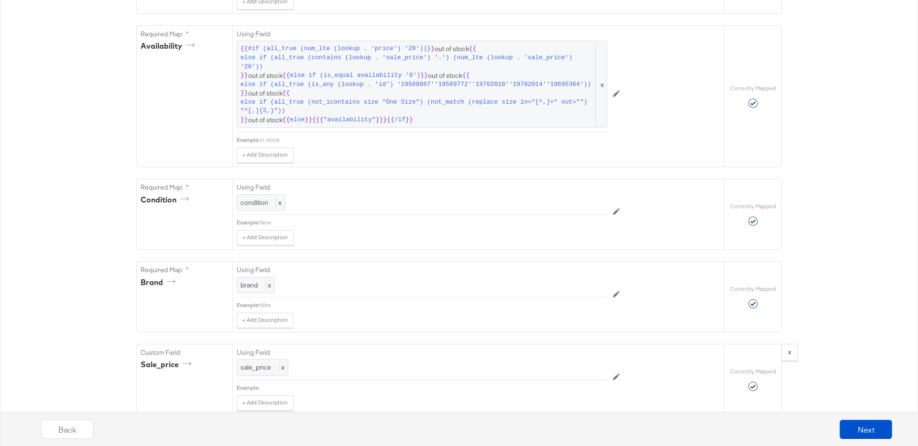
scroll to position [794, 0]
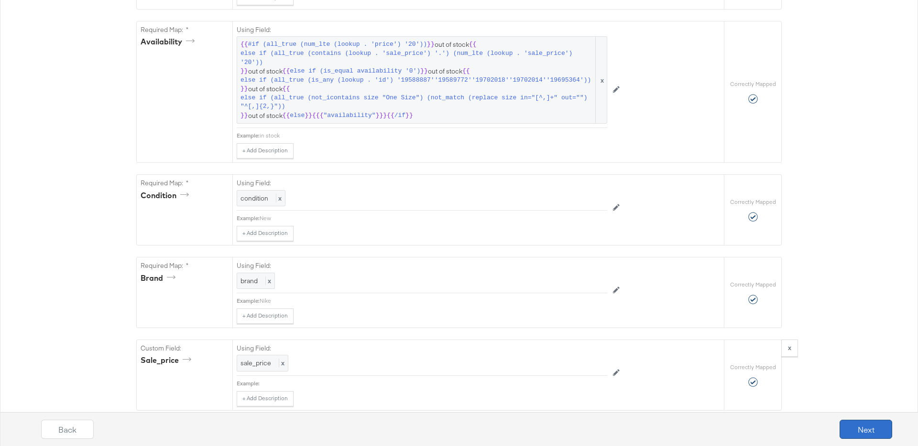
click at [853, 425] on button "Next" at bounding box center [865, 429] width 53 height 19
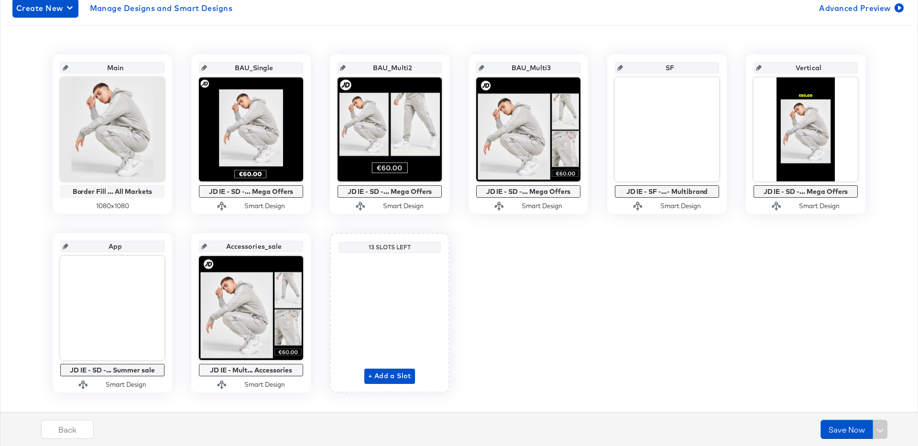
scroll to position [175, 0]
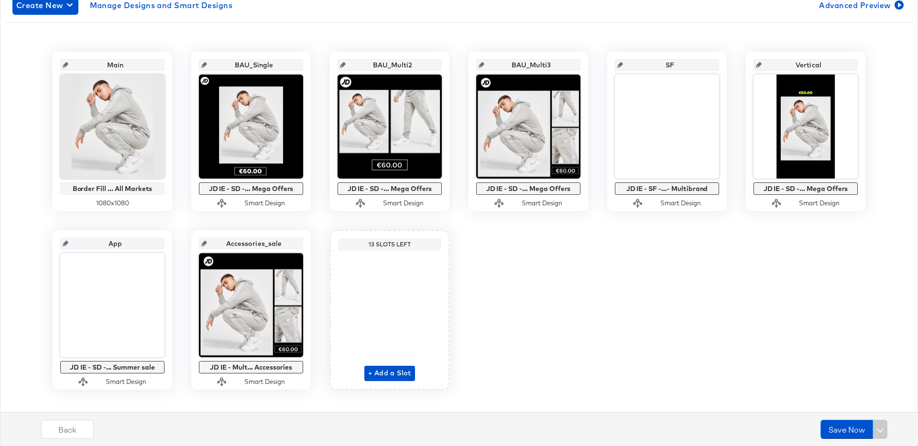
click at [687, 256] on div "Main Border Fill ... All Markets 1080 x 1080 BAU_Single JD IE - SD -... Mega Of…" at bounding box center [458, 221] width 907 height 338
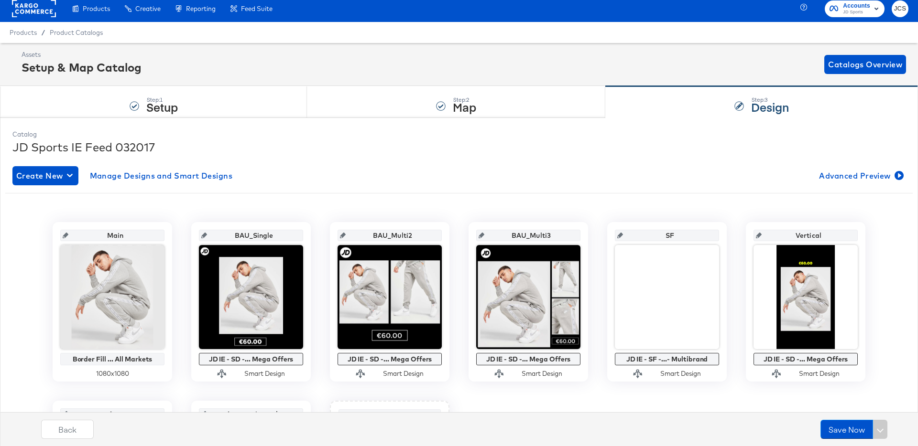
scroll to position [0, 0]
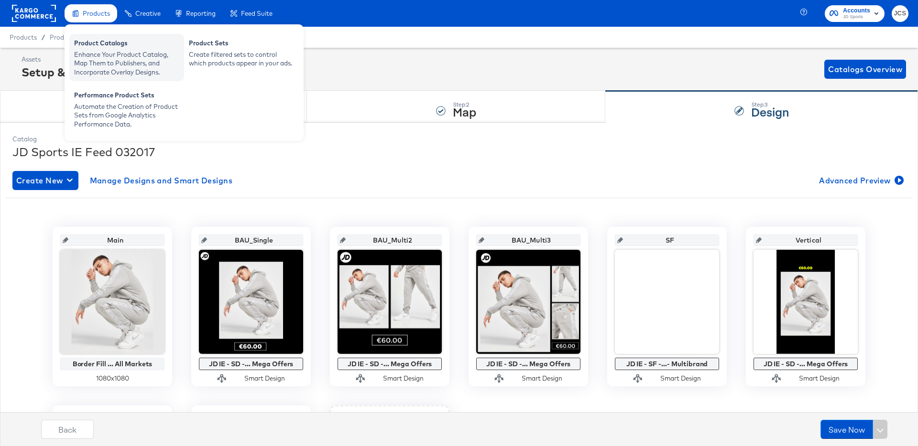
click at [90, 47] on div "Product Catalogs" at bounding box center [126, 44] width 105 height 11
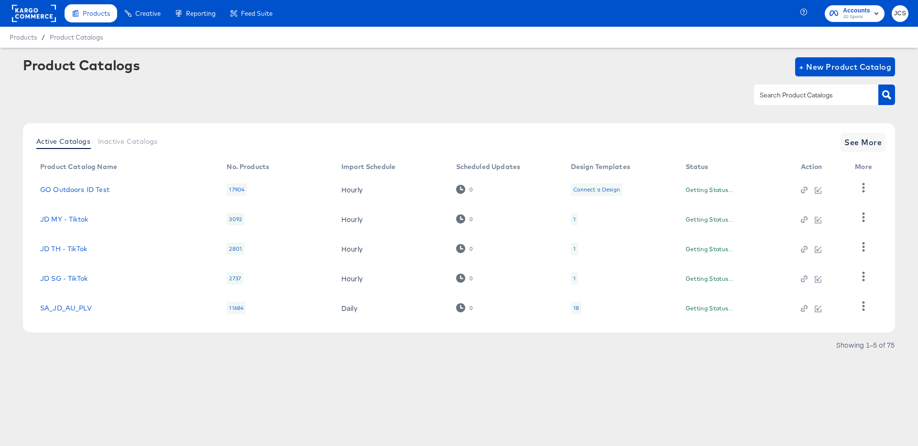
click at [34, 16] on rect at bounding box center [34, 13] width 44 height 17
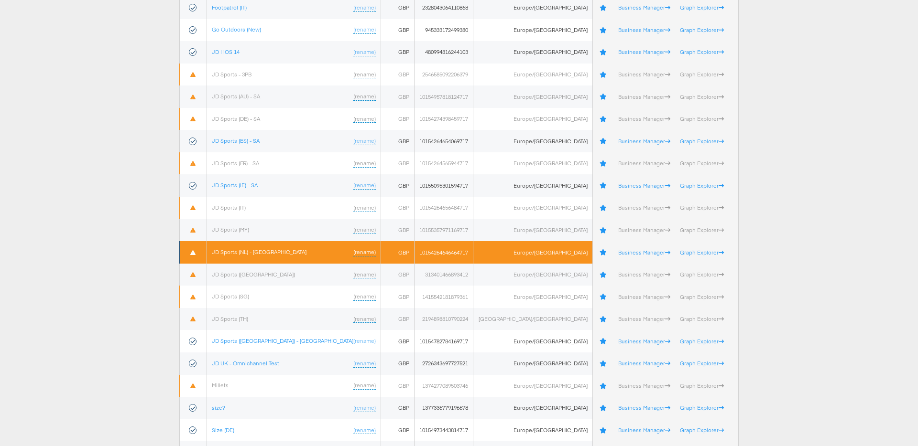
scroll to position [227, 0]
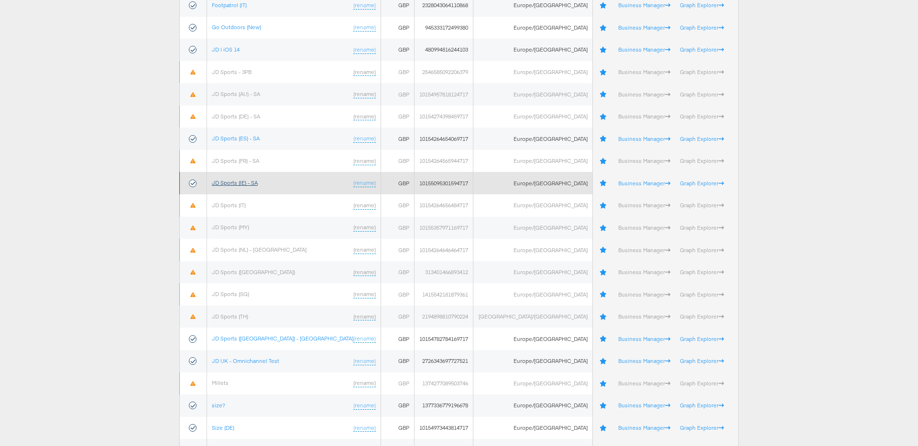
click at [258, 183] on link "JD Sports (IE) - SA" at bounding box center [235, 182] width 46 height 7
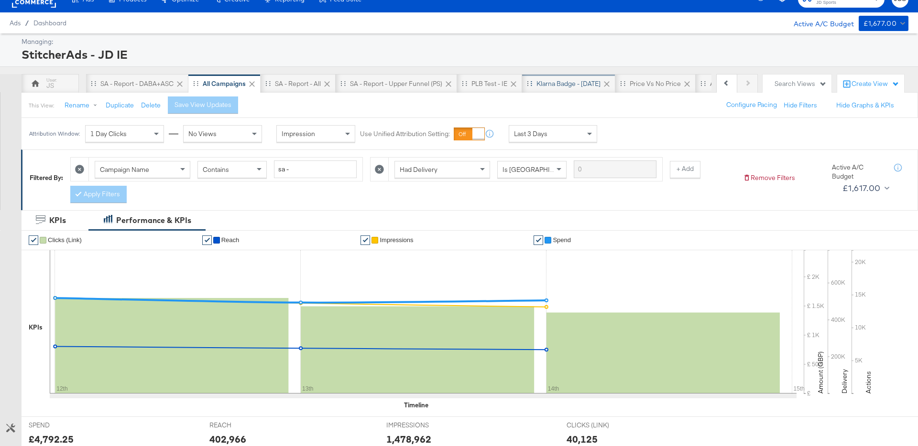
scroll to position [0, 99]
click at [629, 87] on div "App Dynamic Ads" at bounding box center [637, 83] width 53 height 9
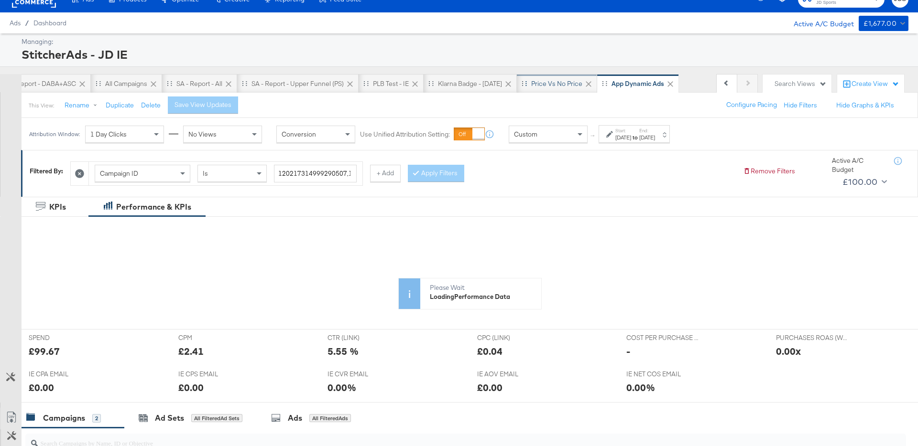
click at [569, 87] on div "Price vs no price" at bounding box center [556, 83] width 51 height 9
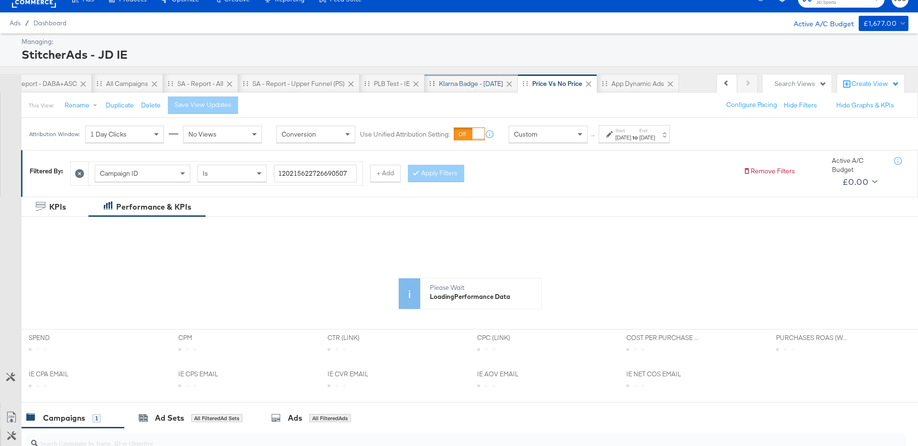
click at [500, 84] on div "Klarna Badge - [DATE]" at bounding box center [471, 83] width 64 height 9
click at [776, 84] on div "Search Views" at bounding box center [800, 83] width 52 height 9
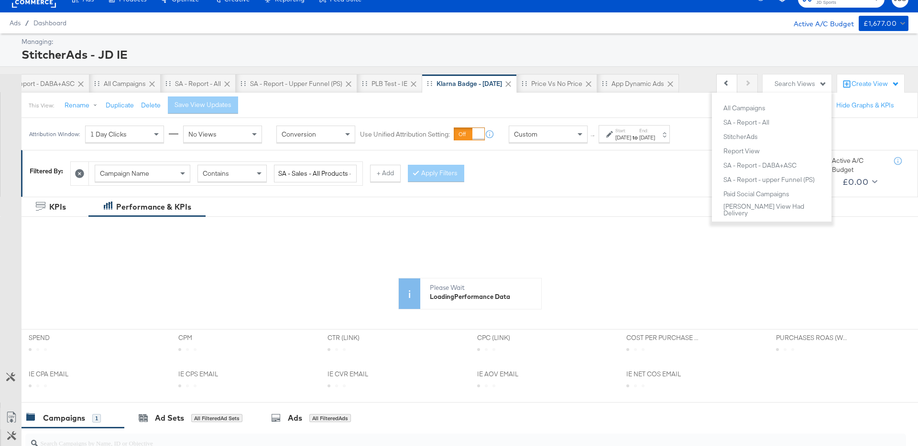
scroll to position [98, 0]
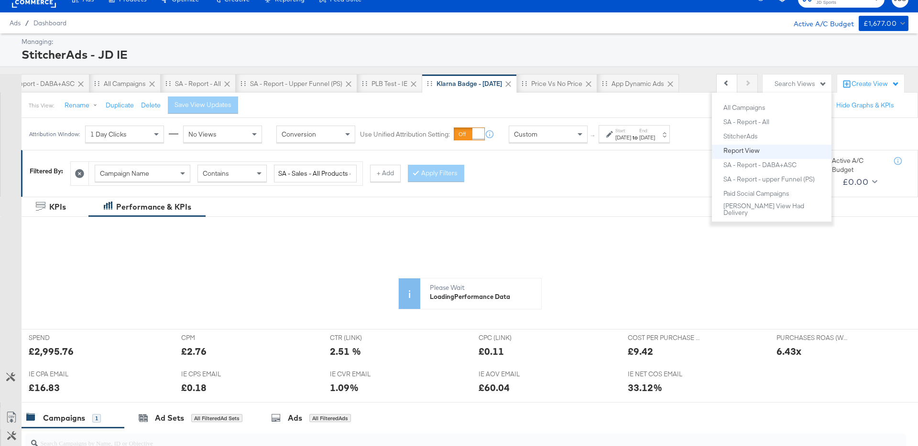
click at [746, 148] on div "Report View" at bounding box center [741, 150] width 36 height 7
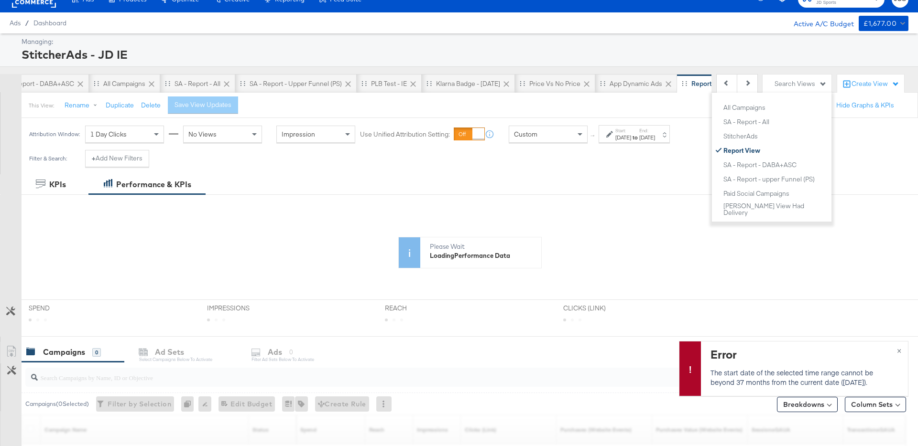
click at [639, 165] on div "Filter & Search: + Add New Filters" at bounding box center [459, 162] width 918 height 24
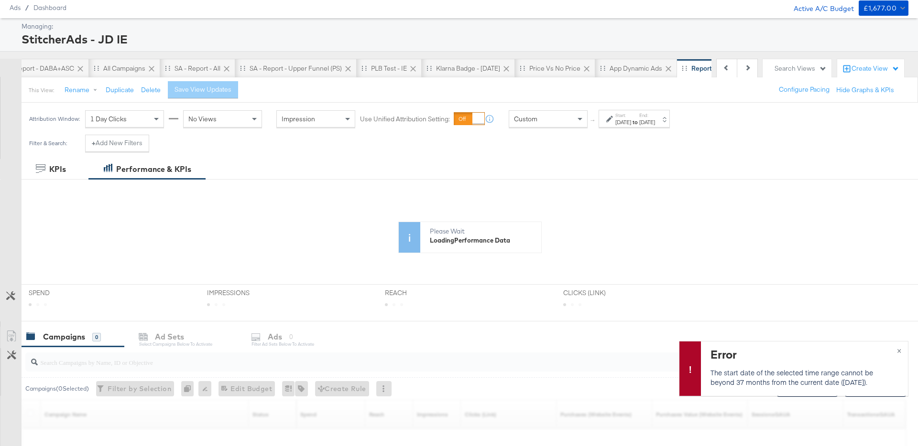
scroll to position [33, 0]
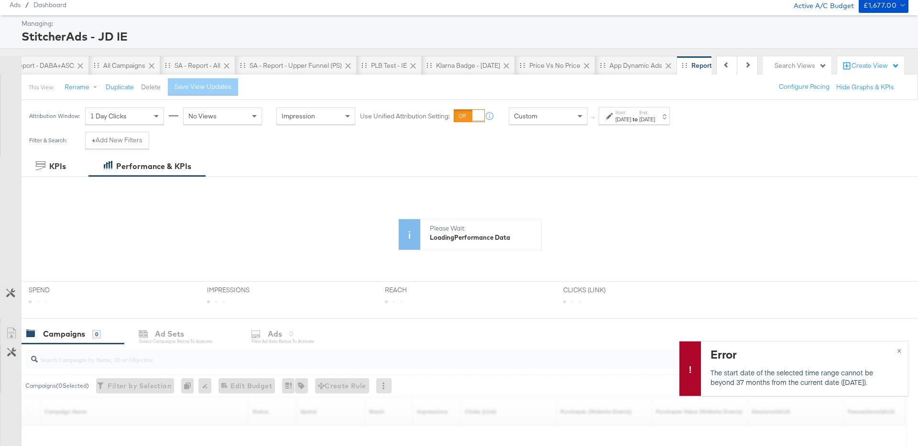
click at [153, 88] on button "Delete" at bounding box center [151, 87] width 20 height 9
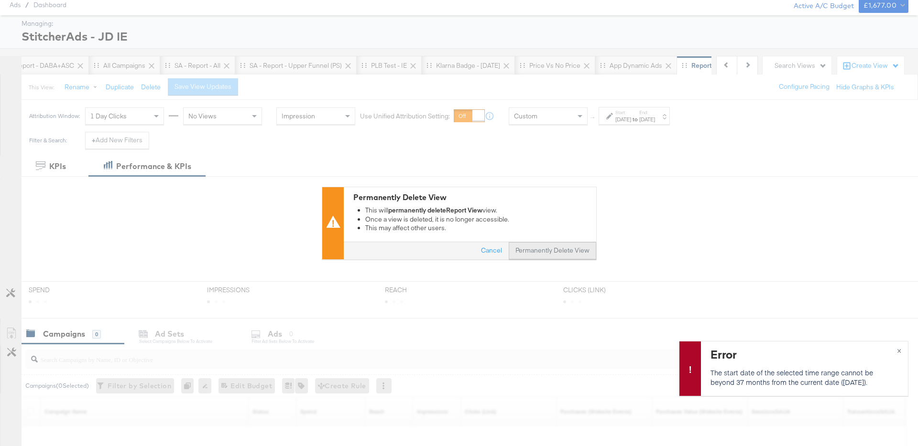
click at [554, 255] on button "Permanently Delete View" at bounding box center [552, 250] width 87 height 17
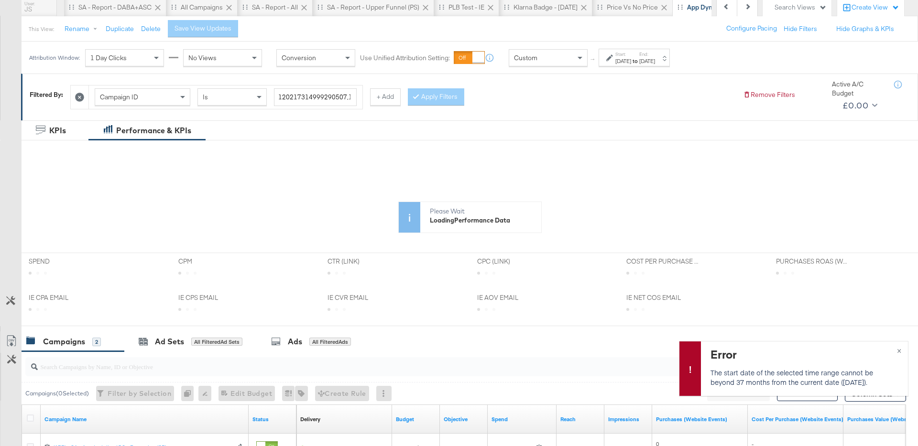
scroll to position [108, 0]
